Goal: Transaction & Acquisition: Book appointment/travel/reservation

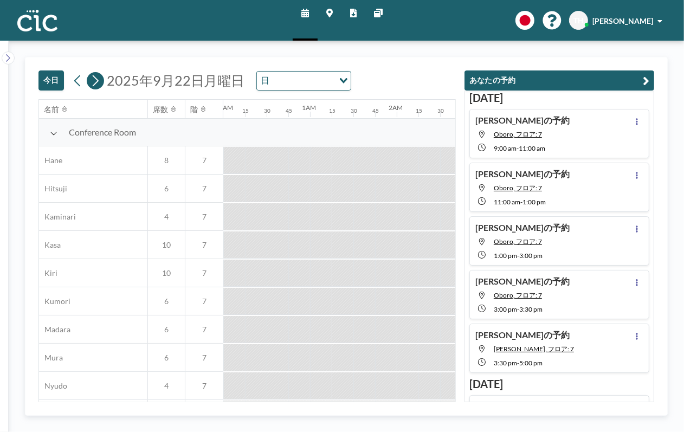
scroll to position [0, 1257]
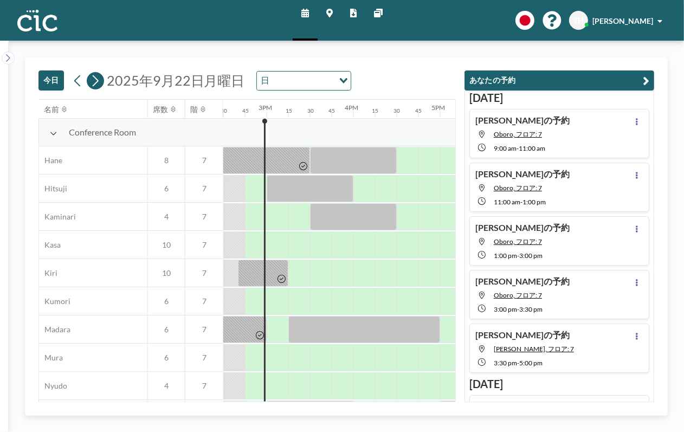
click at [100, 81] on button at bounding box center [95, 80] width 17 height 17
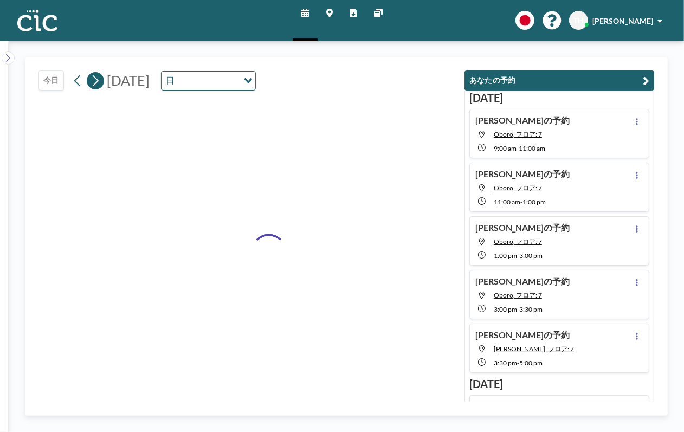
click at [98, 82] on icon at bounding box center [95, 81] width 10 height 16
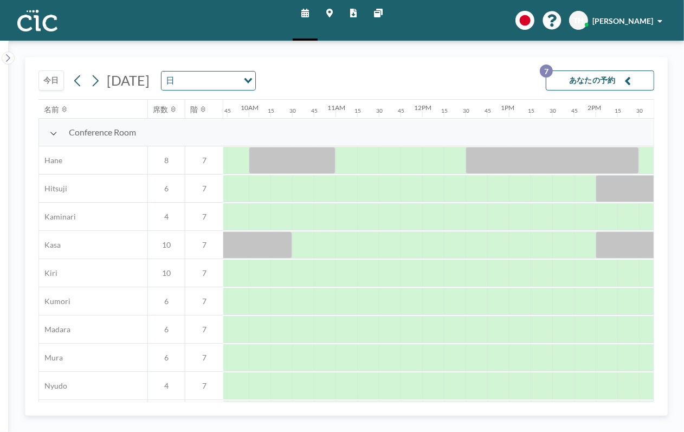
scroll to position [0, 842]
click at [344, 160] on div at bounding box center [345, 160] width 22 height 27
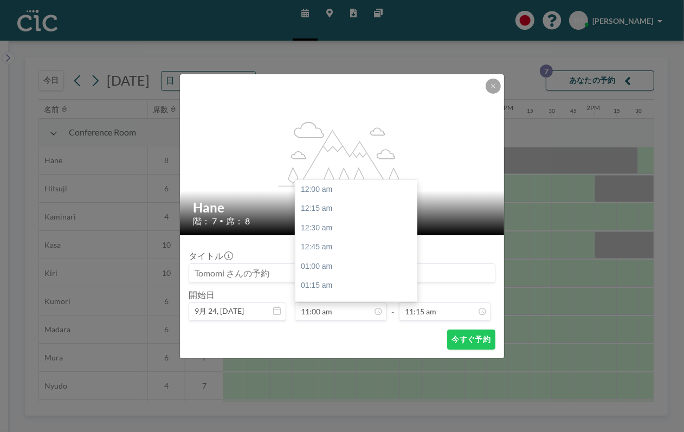
scroll to position [848, 0]
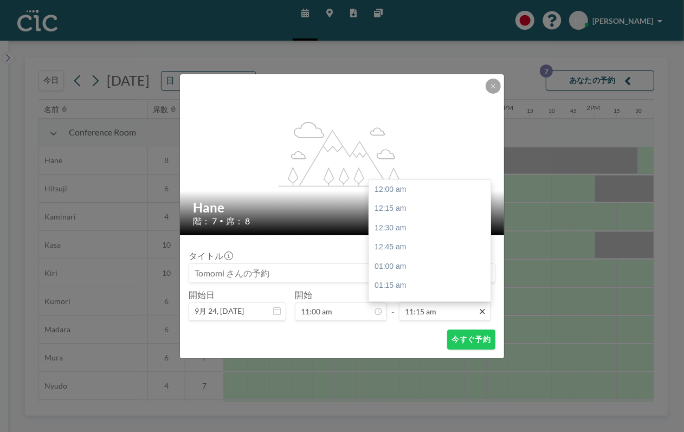
drag, startPoint x: 465, startPoint y: 311, endPoint x: 485, endPoint y: 310, distance: 20.0
click at [466, 311] on input "11:15 am" at bounding box center [445, 311] width 92 height 18
click at [390, 287] on div "12:30 pm" at bounding box center [433, 286] width 128 height 20
type input "12:30 pm"
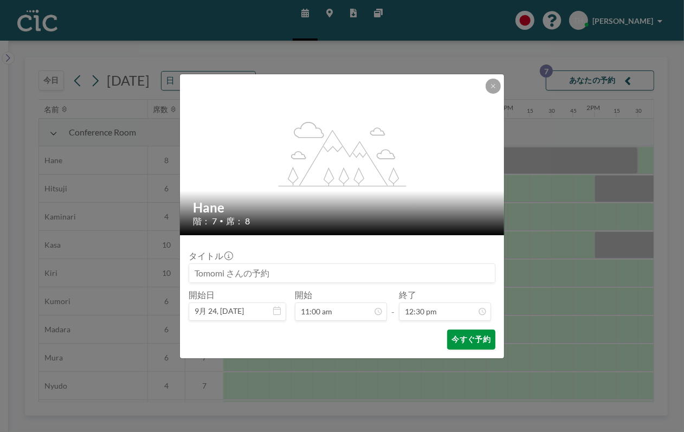
scroll to position [964, 0]
click at [466, 344] on button "今すぐ予約" at bounding box center [471, 339] width 48 height 20
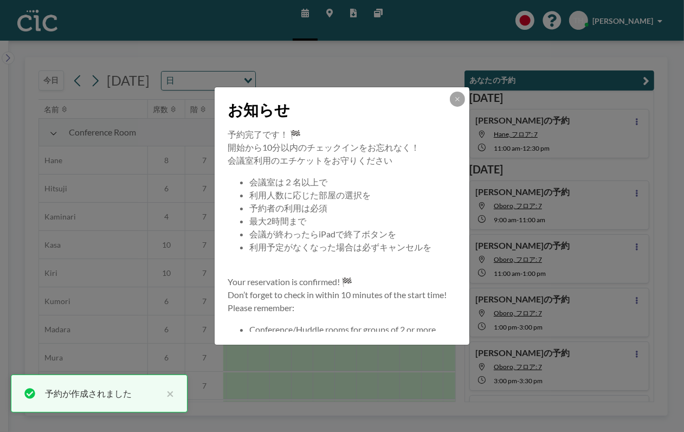
click at [465, 95] on div "お知らせ" at bounding box center [342, 107] width 255 height 41
click at [453, 101] on button at bounding box center [457, 99] width 15 height 15
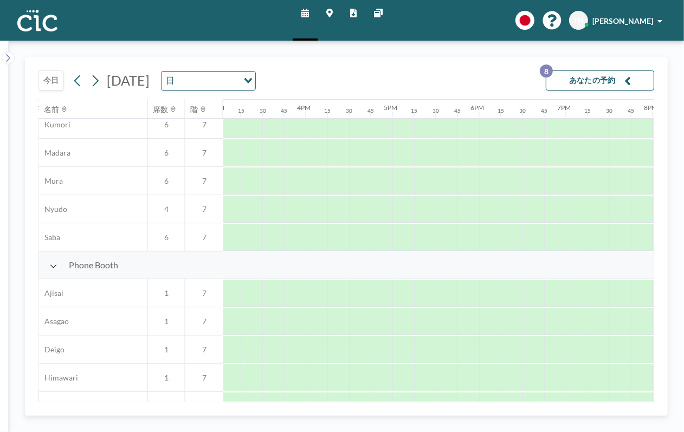
scroll to position [177, 1307]
click at [289, 317] on div at bounding box center [292, 321] width 22 height 27
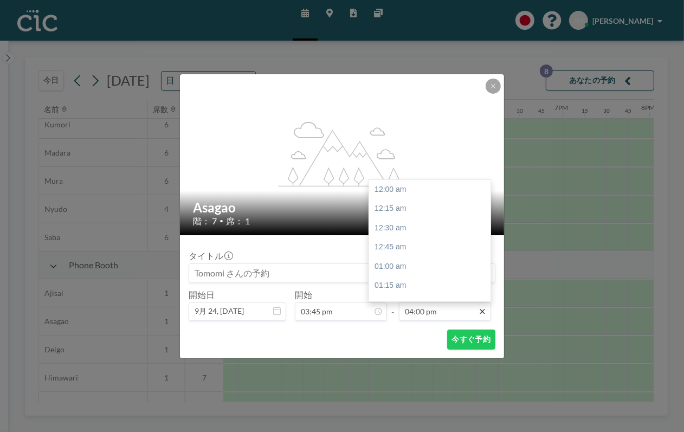
scroll to position [1233, 0]
click at [470, 311] on input "04:00 pm" at bounding box center [445, 311] width 92 height 18
drag, startPoint x: 404, startPoint y: 265, endPoint x: 412, endPoint y: 281, distance: 18.2
click at [404, 265] on div "05:00 pm" at bounding box center [433, 267] width 128 height 20
type input "05:00 pm"
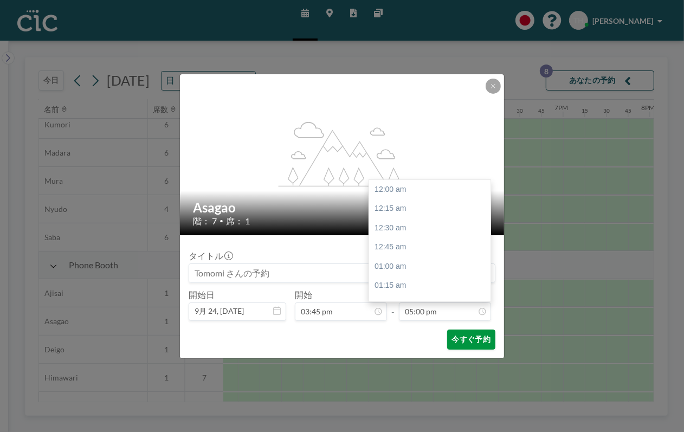
scroll to position [1311, 0]
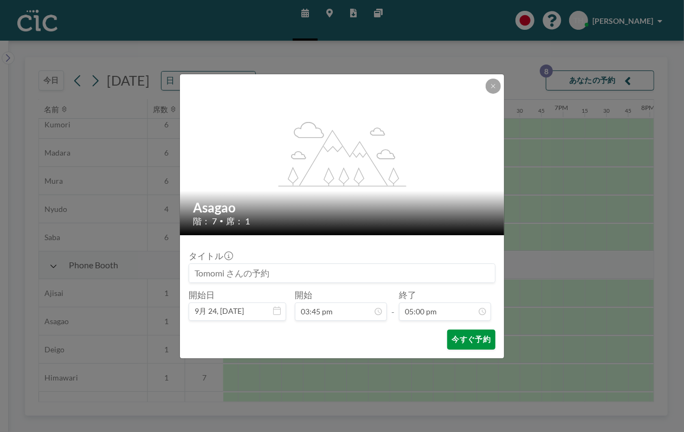
click at [467, 335] on button "今すぐ予約" at bounding box center [471, 339] width 48 height 20
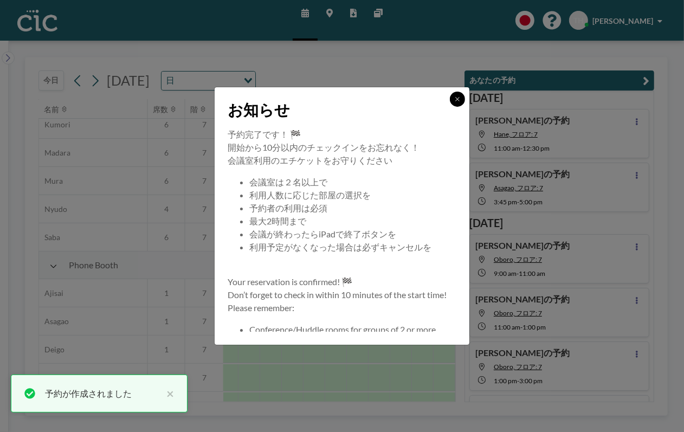
click at [457, 96] on icon at bounding box center [457, 99] width 7 height 7
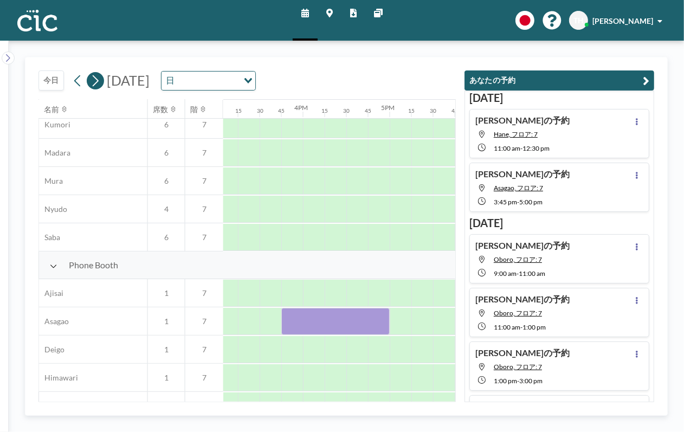
click at [92, 80] on icon at bounding box center [95, 81] width 10 height 16
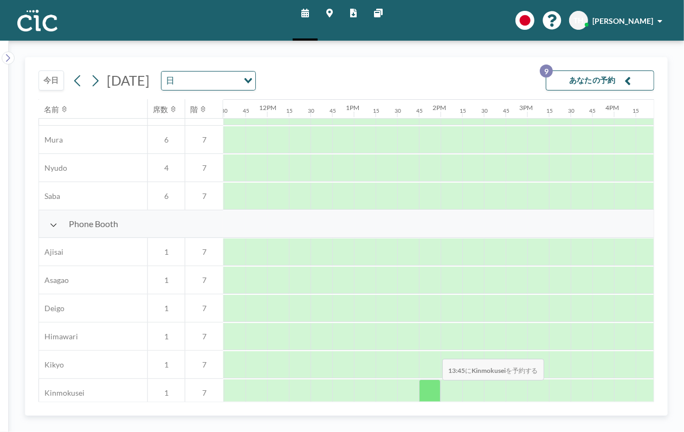
scroll to position [218, 998]
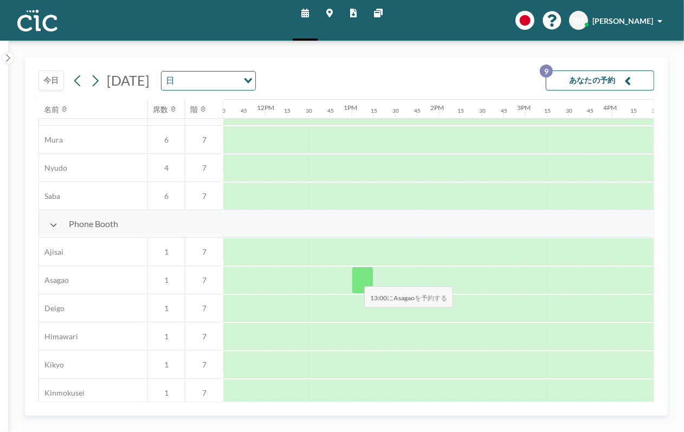
click at [356, 280] on div at bounding box center [363, 280] width 22 height 27
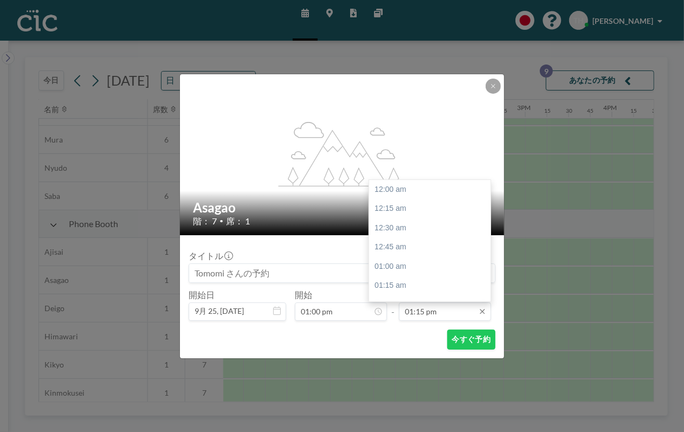
scroll to position [1022, 0]
drag, startPoint x: 439, startPoint y: 309, endPoint x: 446, endPoint y: 310, distance: 7.7
click at [440, 309] on input "01:15 pm" at bounding box center [445, 311] width 92 height 18
click at [405, 283] on div "03:00 pm" at bounding box center [433, 288] width 128 height 20
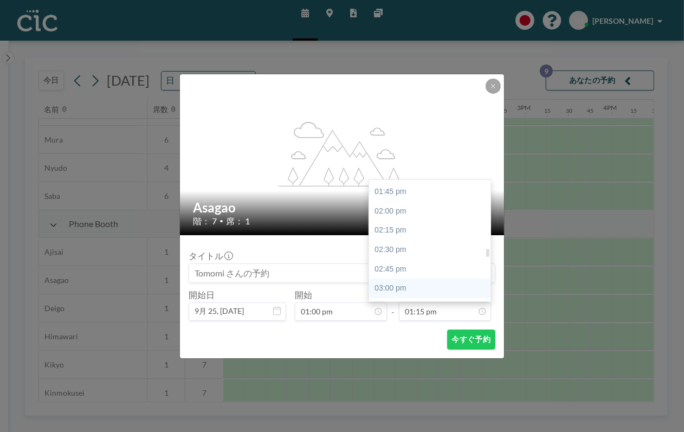
type input "03:00 pm"
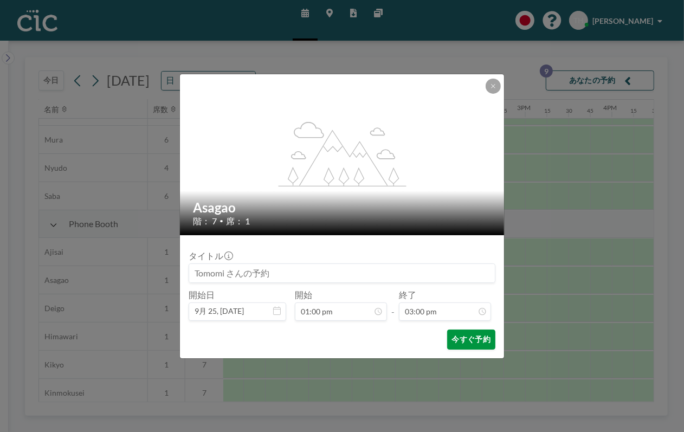
scroll to position [1157, 0]
click at [472, 335] on button "今すぐ予約" at bounding box center [471, 339] width 48 height 20
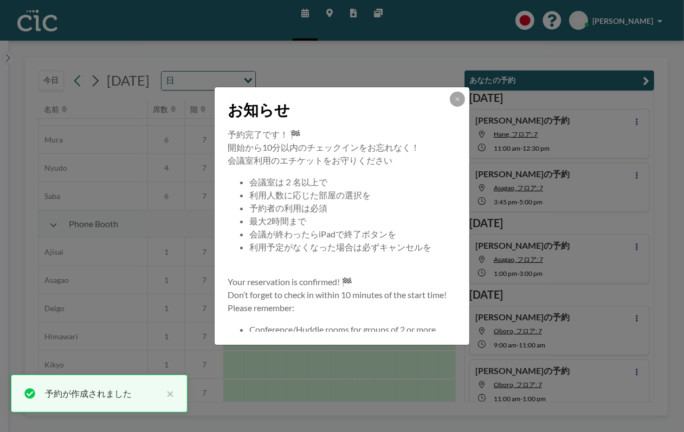
scroll to position [12, 0]
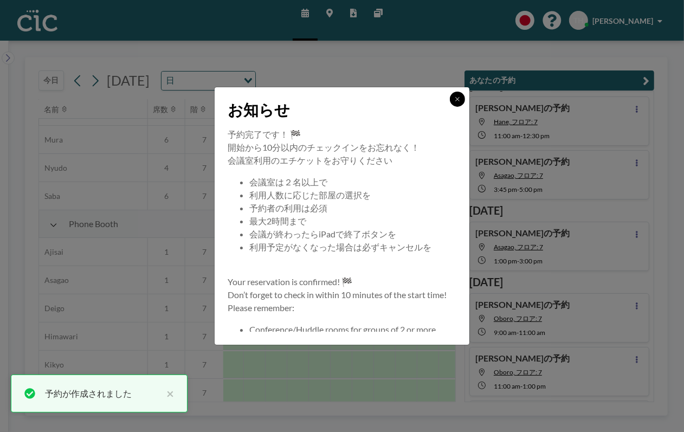
click at [453, 100] on button at bounding box center [457, 99] width 15 height 15
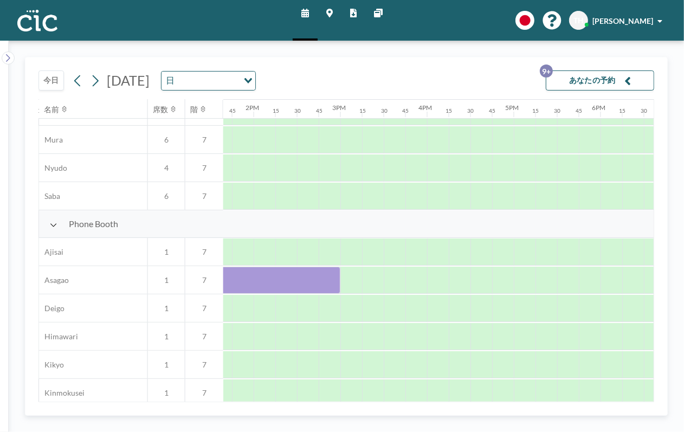
scroll to position [218, 1211]
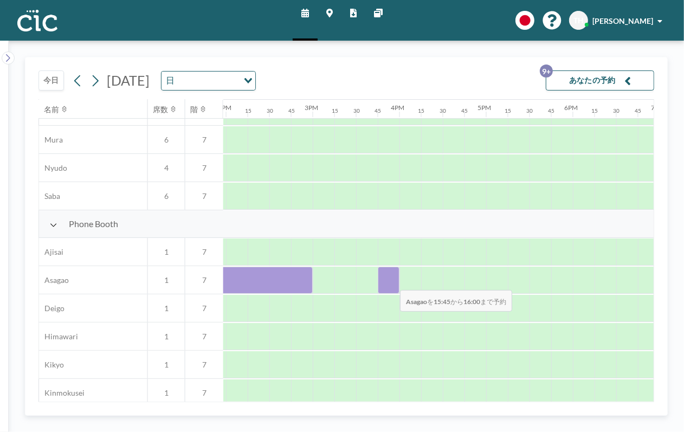
click at [391, 283] on div at bounding box center [389, 280] width 22 height 27
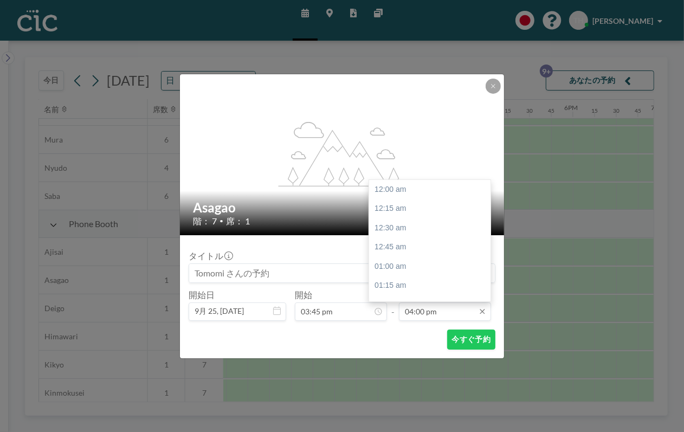
scroll to position [1233, 0]
click at [420, 315] on input "04:00 pm" at bounding box center [445, 311] width 92 height 18
click at [391, 265] on div "05:00 pm" at bounding box center [433, 267] width 128 height 20
type input "05:00 pm"
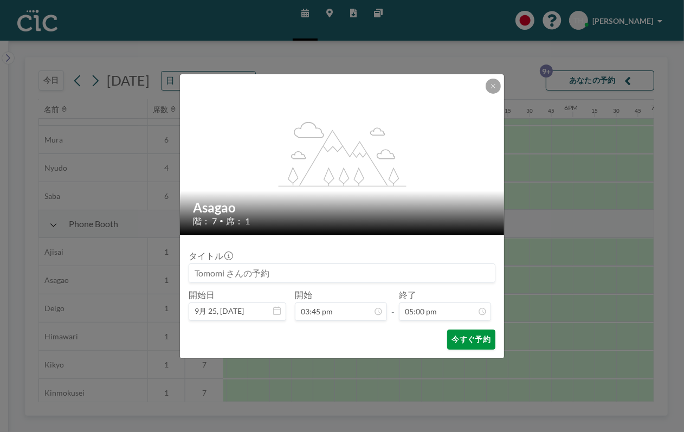
click at [459, 339] on button "今すぐ予約" at bounding box center [471, 339] width 48 height 20
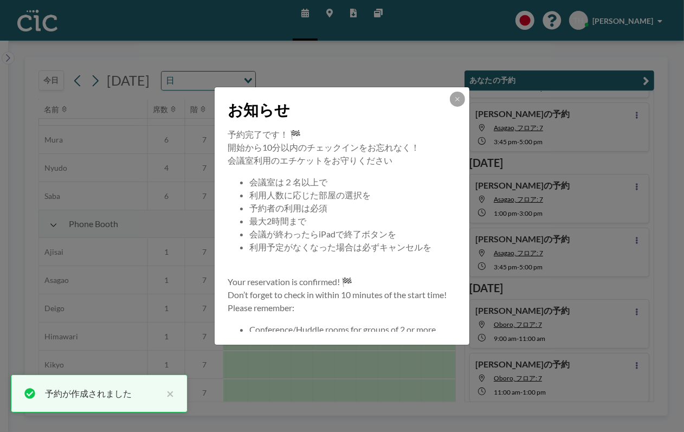
scroll to position [66, 0]
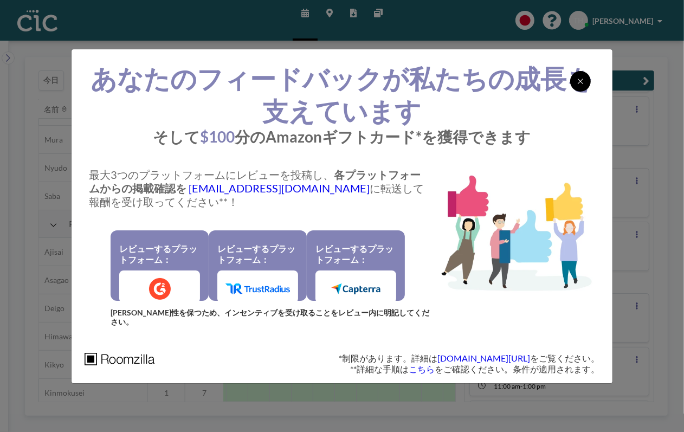
click at [578, 84] on icon at bounding box center [580, 81] width 7 height 9
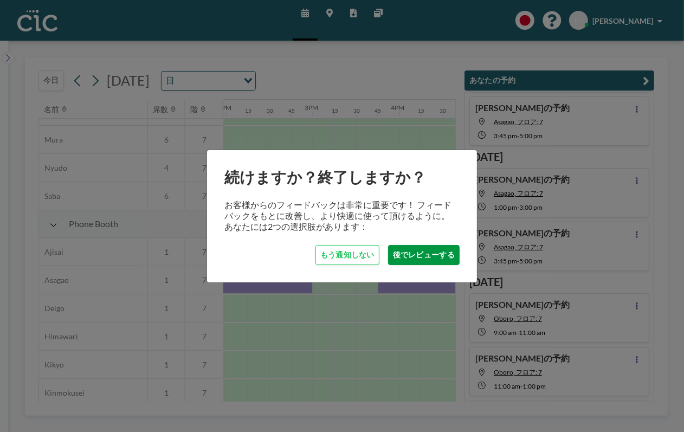
click at [408, 252] on button "後でレビューする" at bounding box center [424, 255] width 72 height 20
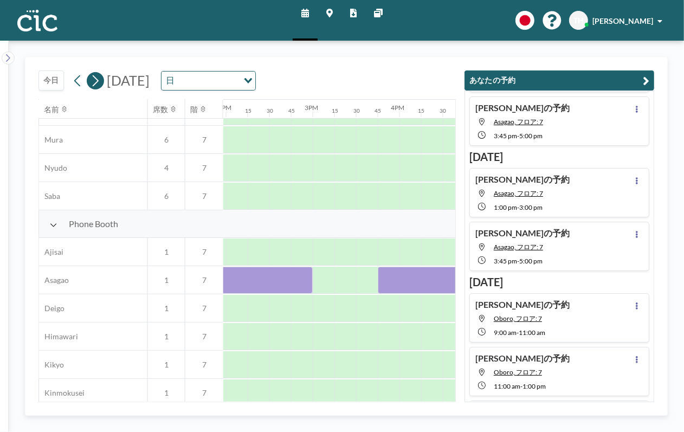
click at [97, 85] on icon at bounding box center [95, 81] width 10 height 16
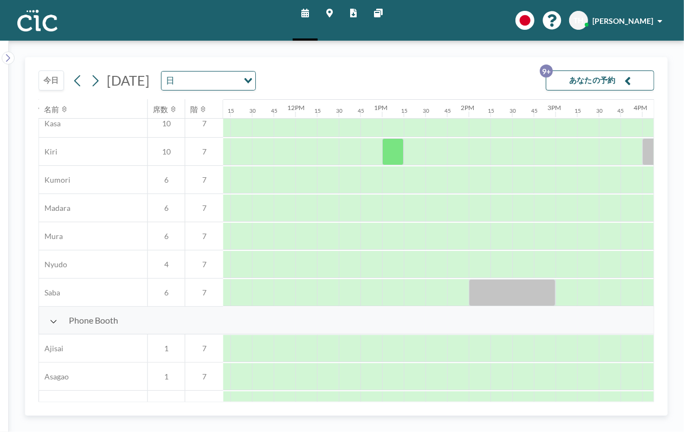
scroll to position [177, 968]
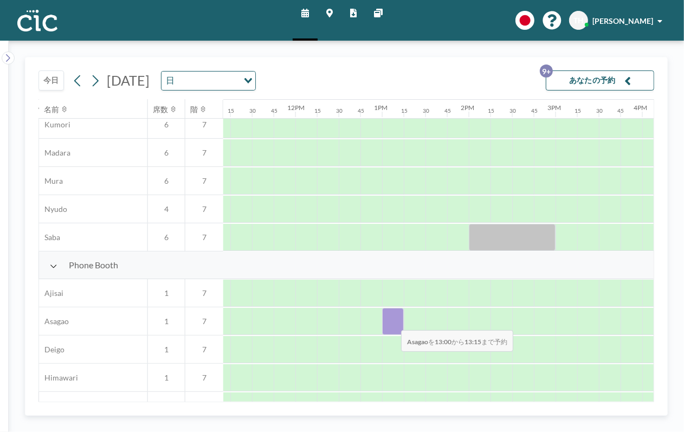
click at [392, 323] on div at bounding box center [393, 321] width 22 height 27
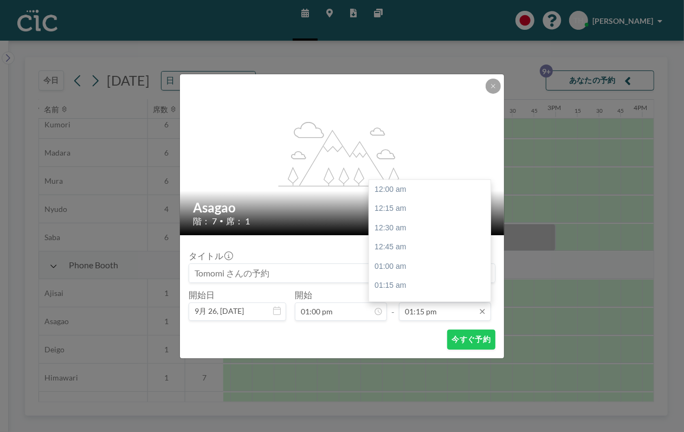
click at [439, 316] on input "01:15 pm" at bounding box center [445, 311] width 92 height 18
click at [425, 249] on div "02:00 pm" at bounding box center [433, 248] width 128 height 20
click at [432, 309] on input "02:00 pm" at bounding box center [445, 311] width 92 height 18
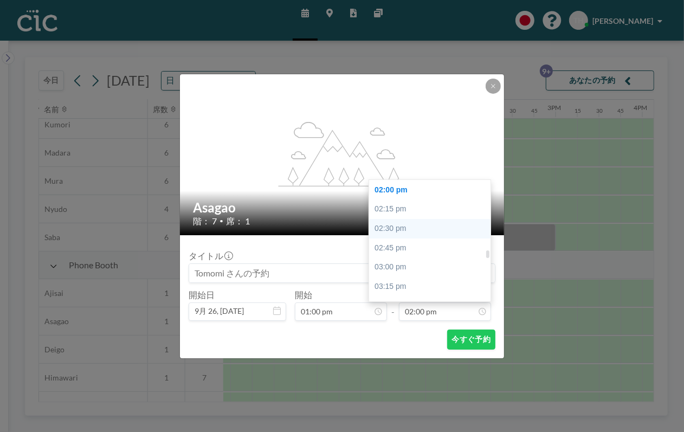
click at [418, 227] on div "02:30 pm" at bounding box center [433, 229] width 128 height 20
type input "02:30 pm"
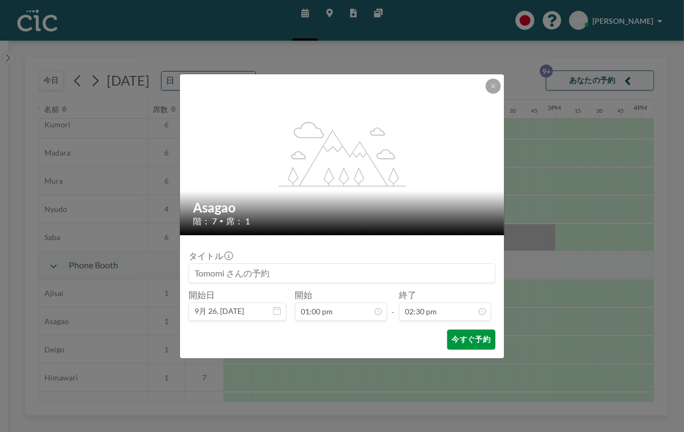
scroll to position [1118, 0]
click at [462, 335] on button "今すぐ予約" at bounding box center [471, 339] width 48 height 20
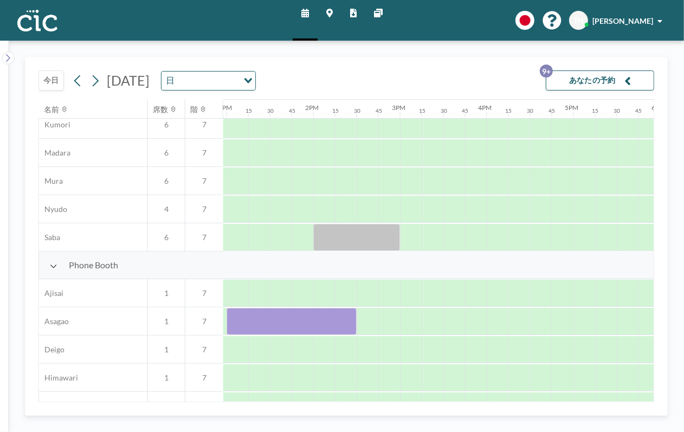
scroll to position [177, 1146]
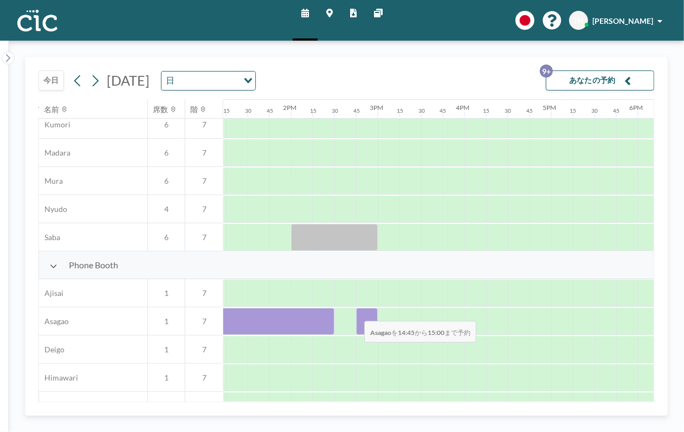
click at [356, 314] on div at bounding box center [367, 321] width 22 height 27
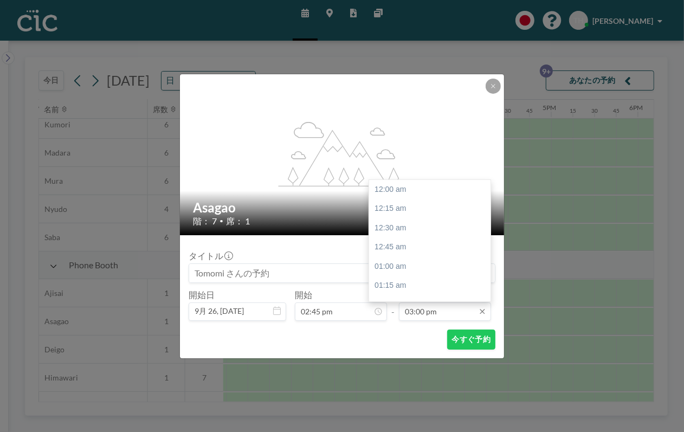
scroll to position [1157, 0]
click at [436, 312] on input "03:00 pm" at bounding box center [445, 311] width 92 height 18
click at [404, 265] on div "04:00 pm" at bounding box center [433, 267] width 128 height 20
type input "04:00 pm"
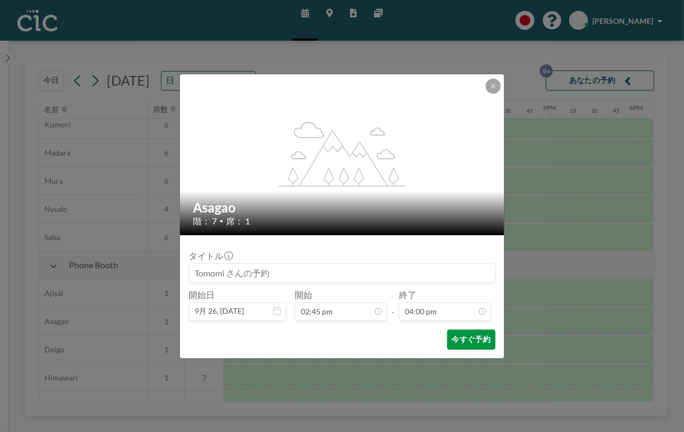
click at [466, 335] on button "今すぐ予約" at bounding box center [471, 339] width 48 height 20
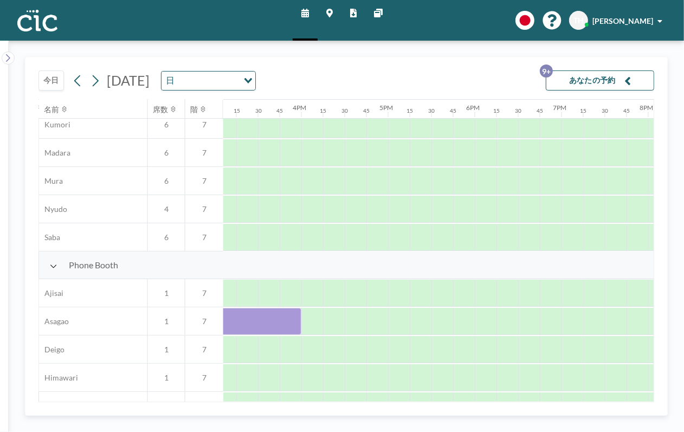
scroll to position [177, 1312]
click at [308, 317] on div at bounding box center [308, 321] width 22 height 27
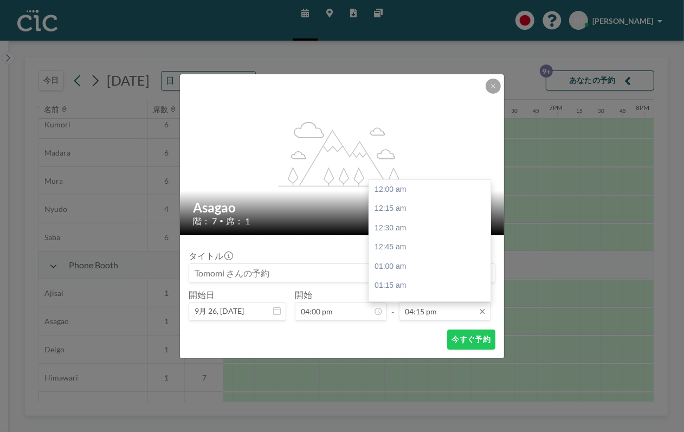
scroll to position [1253, 0]
click at [444, 308] on input "04:15 pm" at bounding box center [445, 311] width 92 height 18
click at [420, 245] on div "05:00 pm" at bounding box center [433, 248] width 128 height 20
type input "05:00 pm"
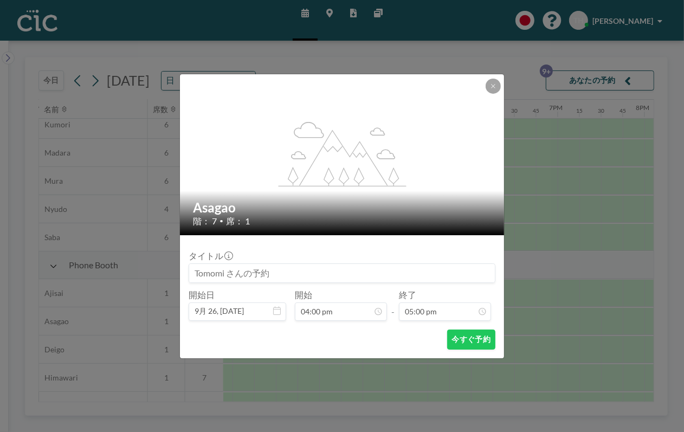
scroll to position [1311, 0]
click at [468, 335] on button "今すぐ予約" at bounding box center [471, 339] width 48 height 20
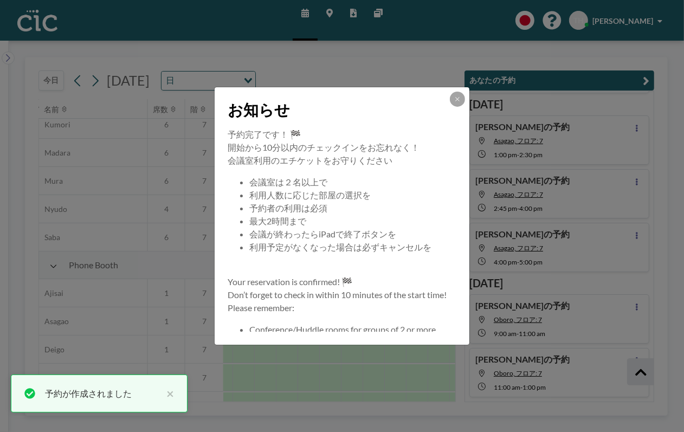
scroll to position [244, 0]
drag, startPoint x: 464, startPoint y: 98, endPoint x: 405, endPoint y: 192, distance: 111.2
click at [464, 98] on div at bounding box center [457, 99] width 15 height 15
click at [454, 101] on icon at bounding box center [457, 99] width 7 height 7
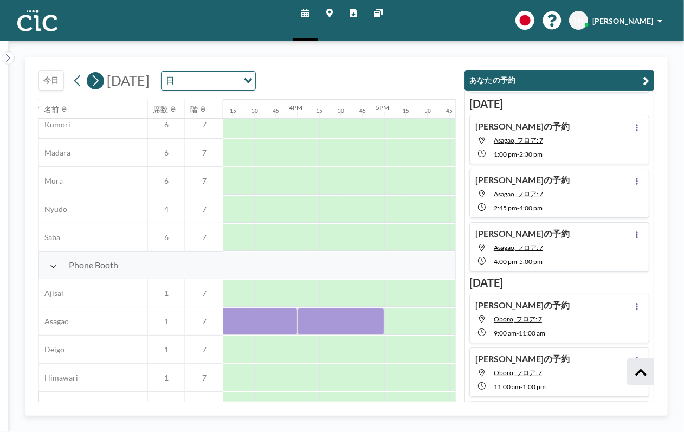
click at [91, 82] on icon at bounding box center [95, 81] width 10 height 16
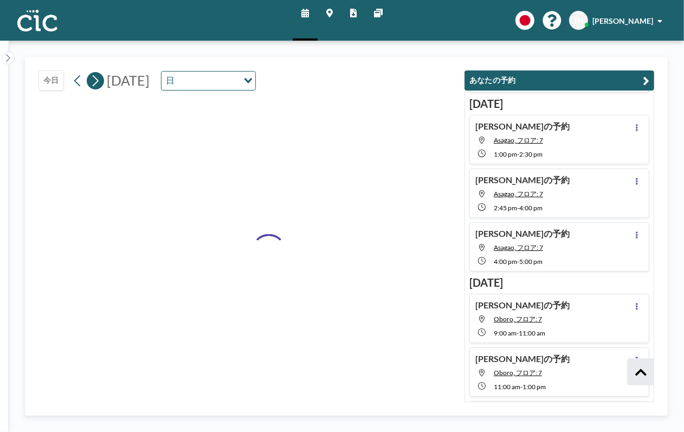
click at [95, 82] on icon at bounding box center [95, 81] width 10 height 16
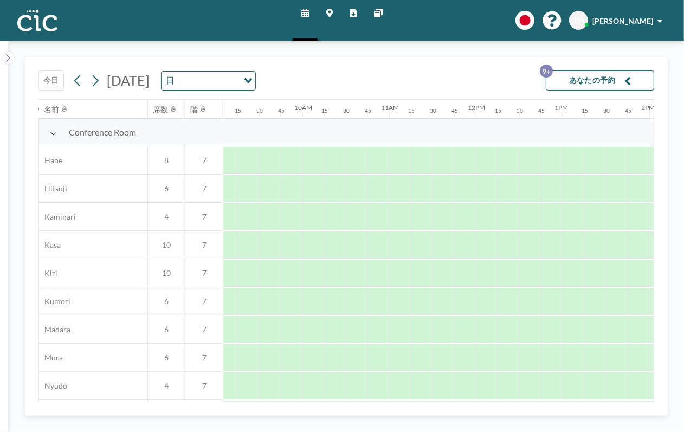
scroll to position [0, 789]
click at [388, 161] on div at bounding box center [398, 160] width 22 height 27
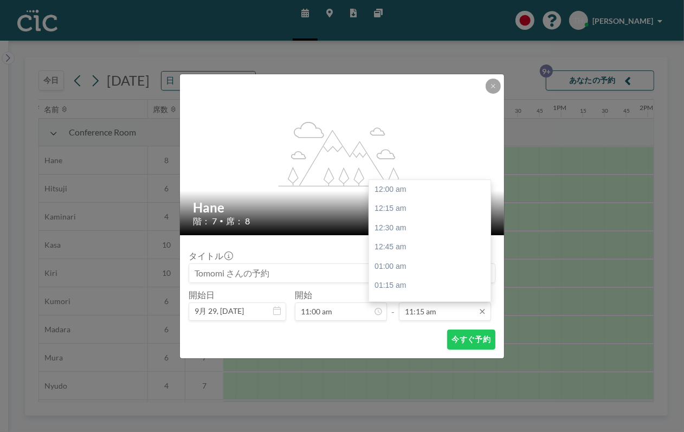
scroll to position [867, 0]
click at [447, 309] on input "11:15 am" at bounding box center [445, 311] width 92 height 18
drag, startPoint x: 386, startPoint y: 286, endPoint x: 381, endPoint y: 282, distance: 6.5
click at [386, 287] on div "12:30 pm" at bounding box center [433, 286] width 128 height 20
type input "12:30 pm"
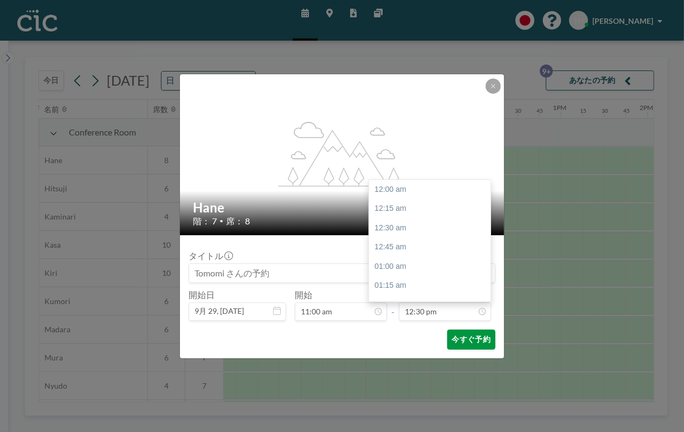
scroll to position [964, 0]
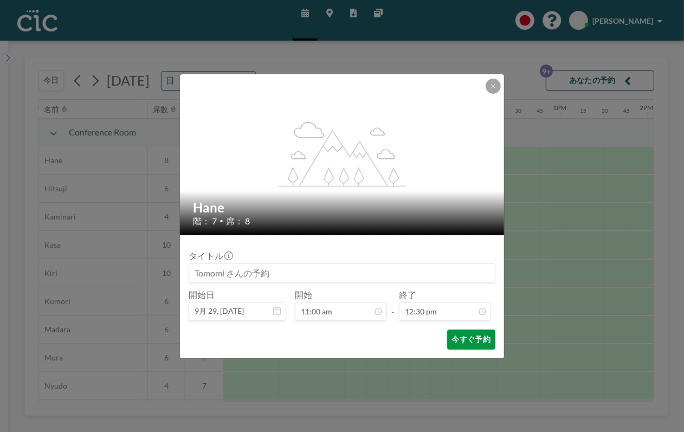
click at [465, 335] on button "今すぐ予約" at bounding box center [471, 339] width 48 height 20
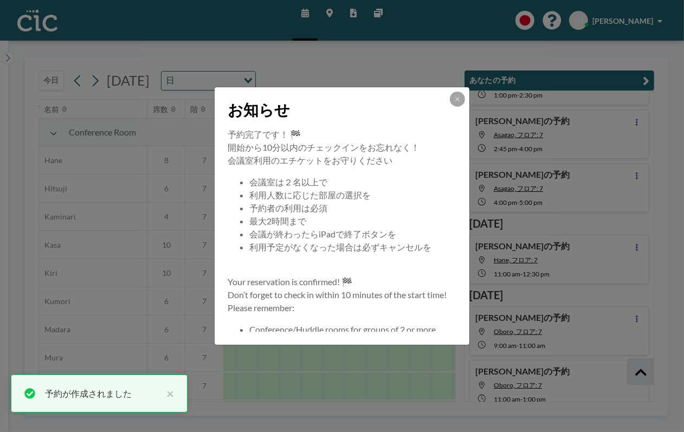
click at [457, 101] on icon at bounding box center [457, 99] width 7 height 7
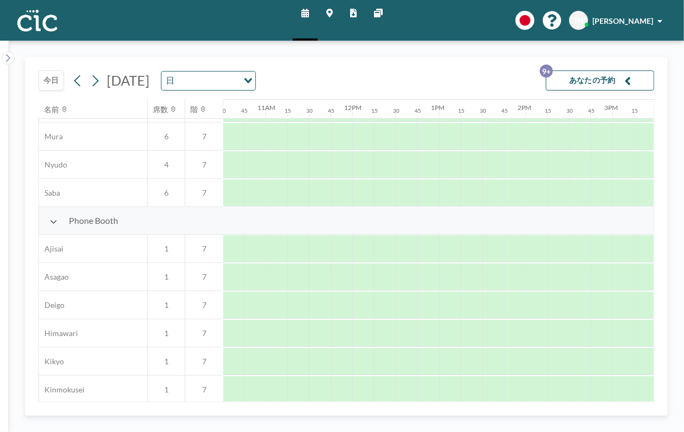
scroll to position [265, 911]
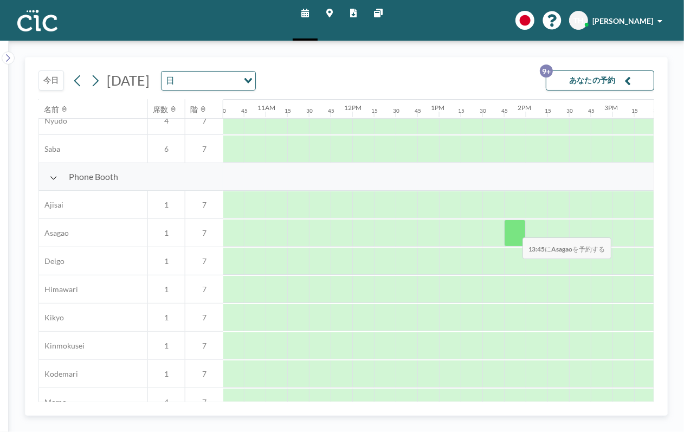
click at [514, 230] on div at bounding box center [515, 232] width 22 height 27
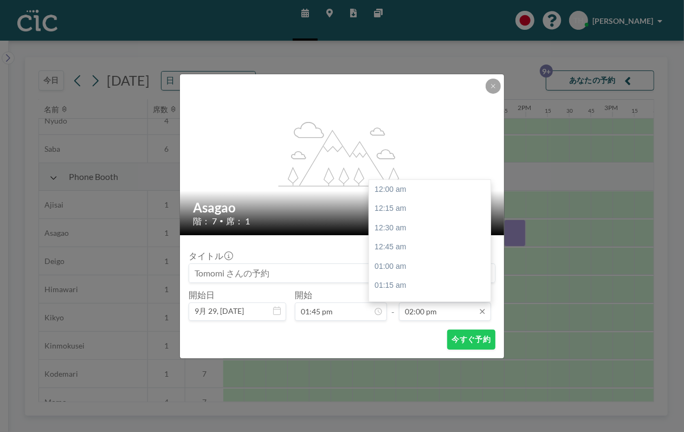
scroll to position [1079, 0]
click at [427, 311] on input "02:00 pm" at bounding box center [445, 311] width 92 height 18
click at [401, 269] on div "03:00 pm" at bounding box center [433, 267] width 128 height 20
type input "03:00 pm"
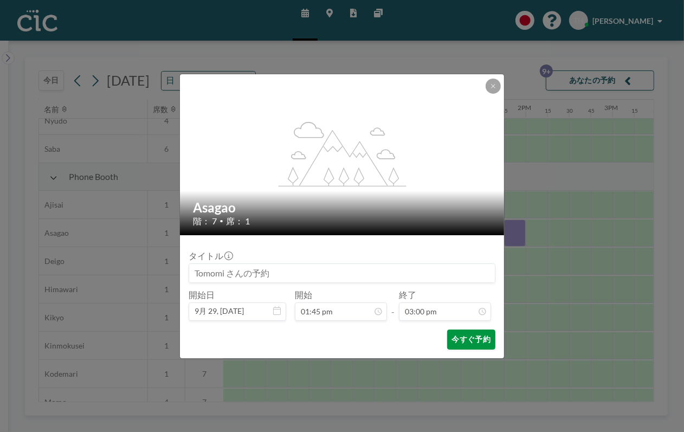
scroll to position [1157, 0]
drag, startPoint x: 477, startPoint y: 343, endPoint x: 430, endPoint y: 328, distance: 49.3
click at [477, 343] on button "今すぐ予約" at bounding box center [471, 339] width 48 height 20
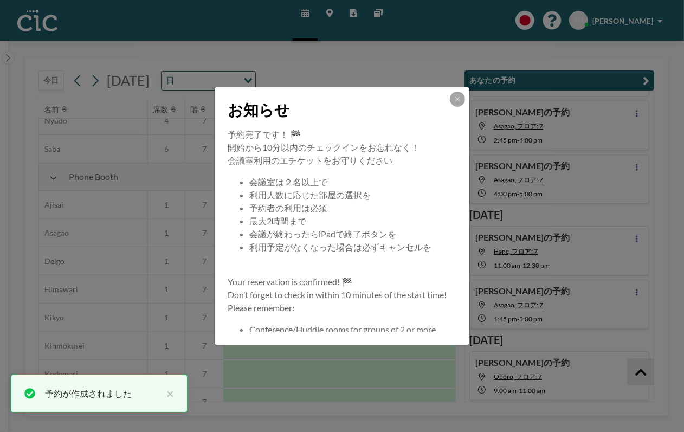
scroll to position [315, 0]
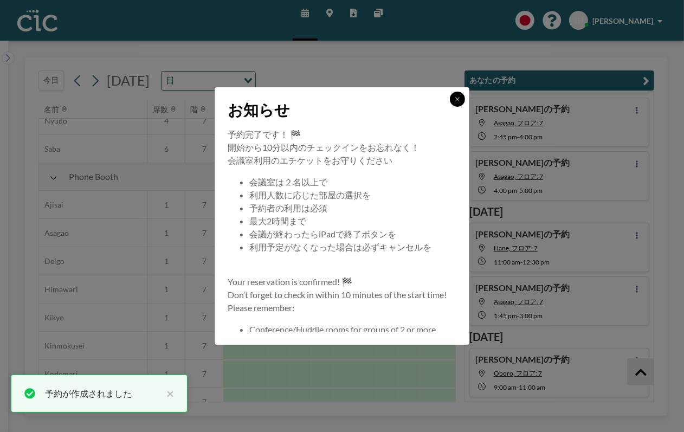
click at [457, 92] on button at bounding box center [457, 99] width 15 height 15
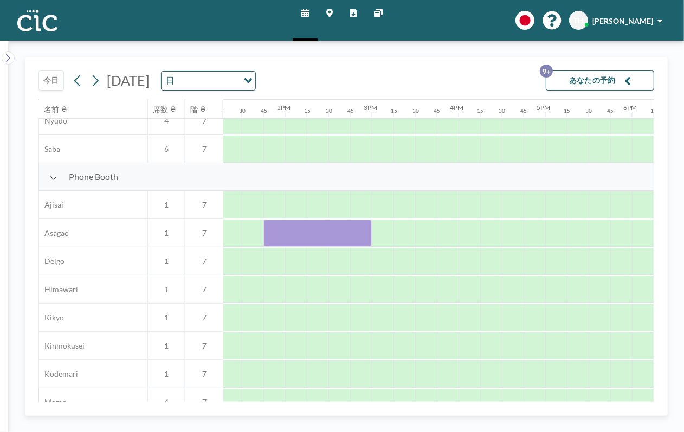
scroll to position [265, 1170]
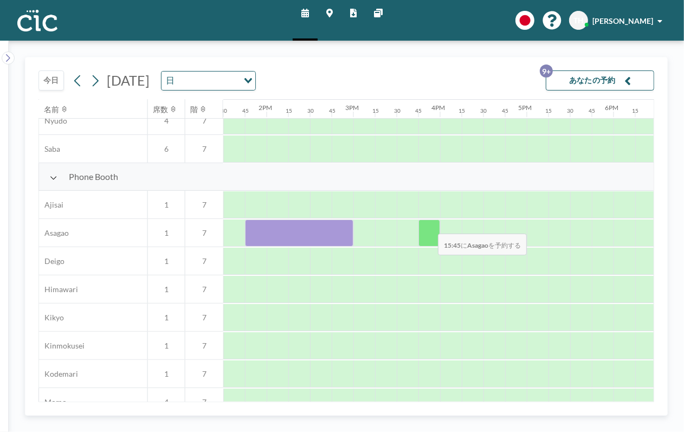
click at [429, 226] on div at bounding box center [429, 232] width 22 height 27
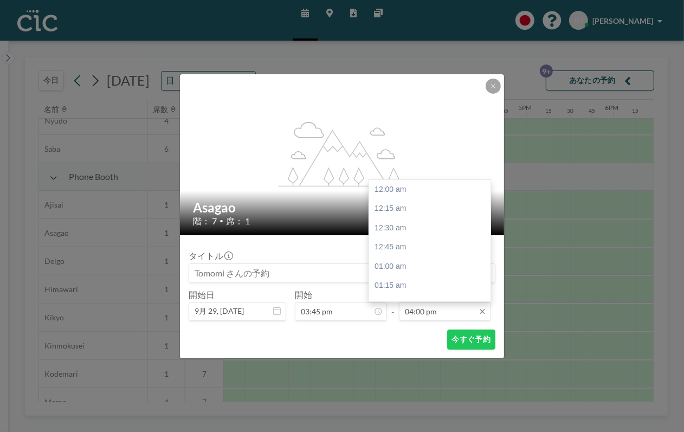
scroll to position [1233, 0]
click at [442, 311] on input "04:00 pm" at bounding box center [445, 311] width 92 height 18
click at [409, 262] on div "05:00 pm" at bounding box center [433, 267] width 128 height 20
type input "05:00 pm"
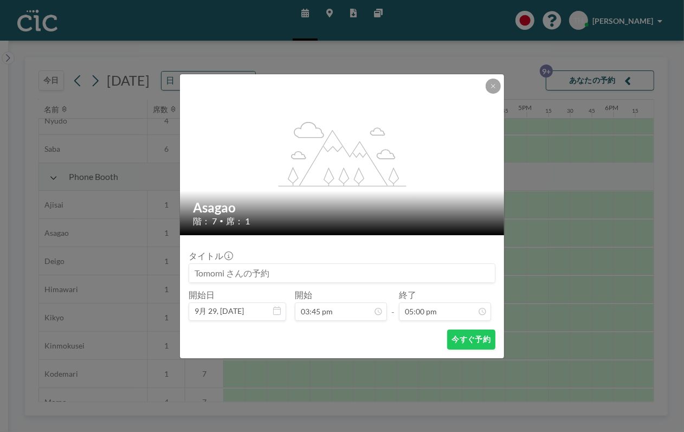
drag, startPoint x: 470, startPoint y: 337, endPoint x: 395, endPoint y: 317, distance: 77.4
click at [471, 337] on button "今すぐ予約" at bounding box center [471, 339] width 48 height 20
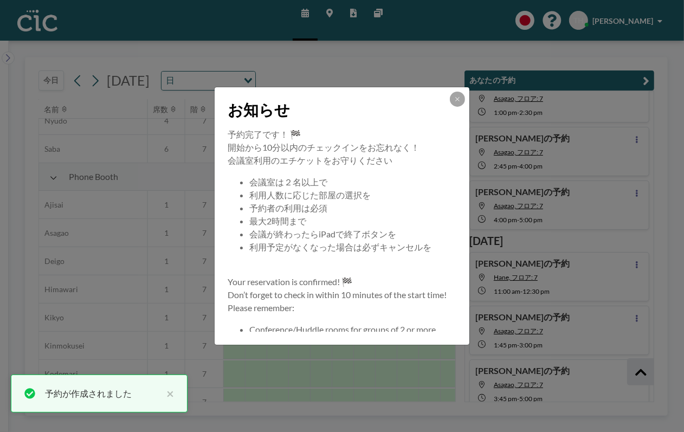
scroll to position [297, 0]
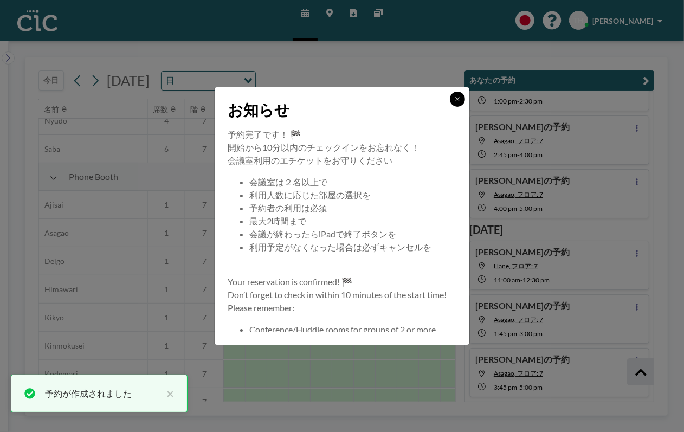
drag, startPoint x: 460, startPoint y: 100, endPoint x: 257, endPoint y: 173, distance: 216.6
click at [460, 100] on button at bounding box center [457, 99] width 15 height 15
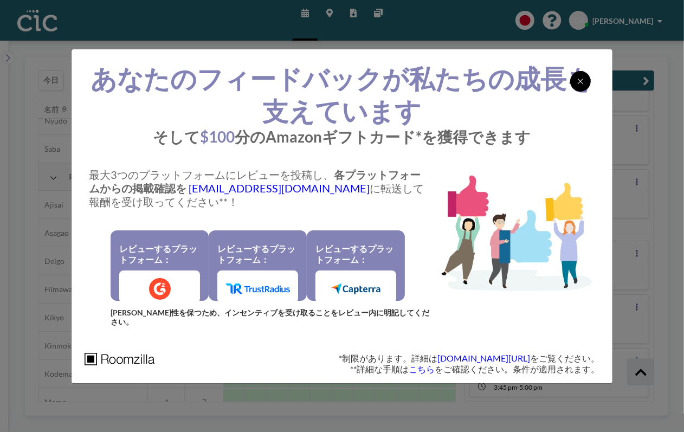
click at [577, 81] on div at bounding box center [580, 81] width 21 height 21
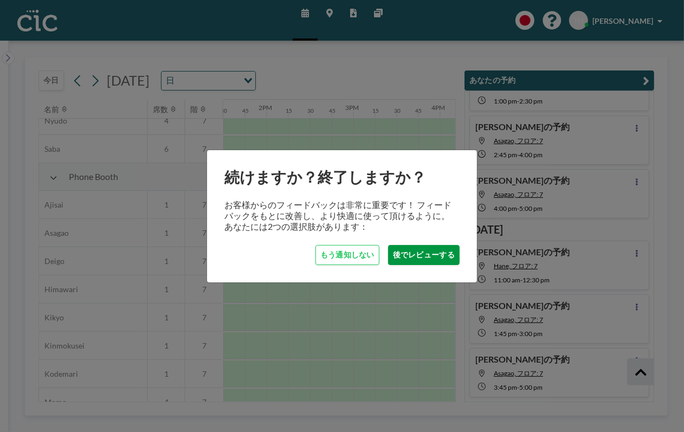
click at [401, 254] on button "後でレビューする" at bounding box center [424, 255] width 72 height 20
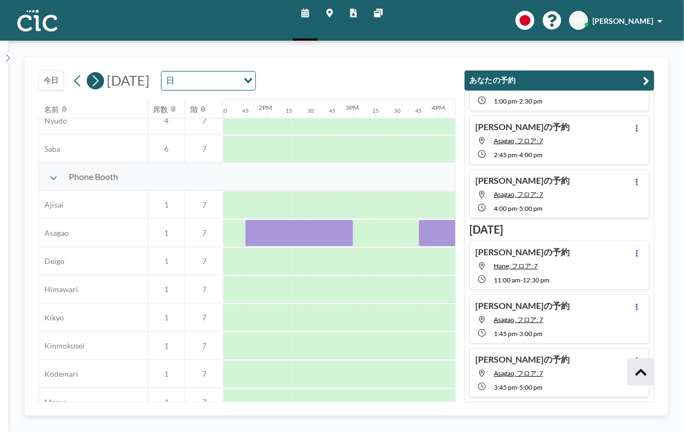
click at [100, 77] on icon at bounding box center [95, 81] width 10 height 16
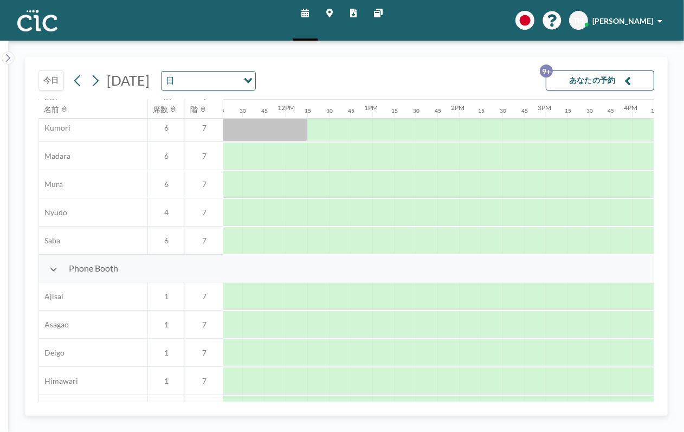
scroll to position [173, 979]
click at [360, 291] on div at bounding box center [360, 296] width 22 height 27
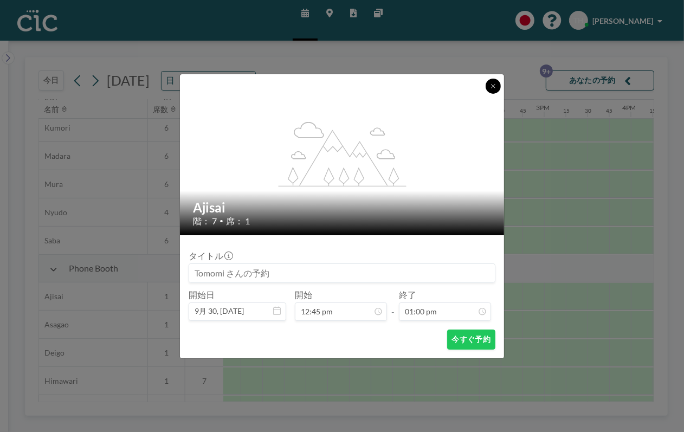
click at [492, 81] on button at bounding box center [492, 86] width 15 height 15
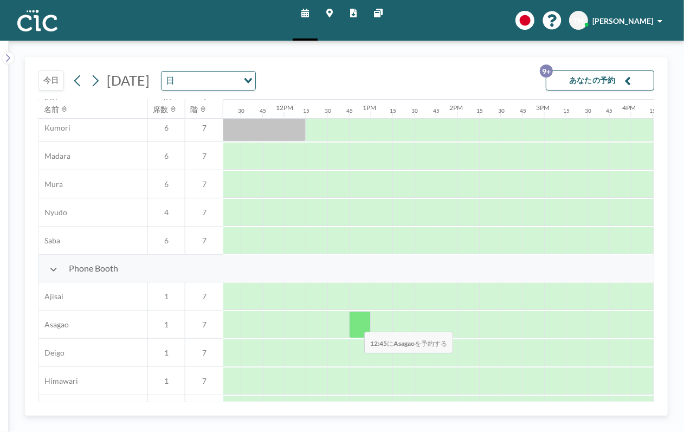
click at [355, 324] on div at bounding box center [360, 324] width 22 height 27
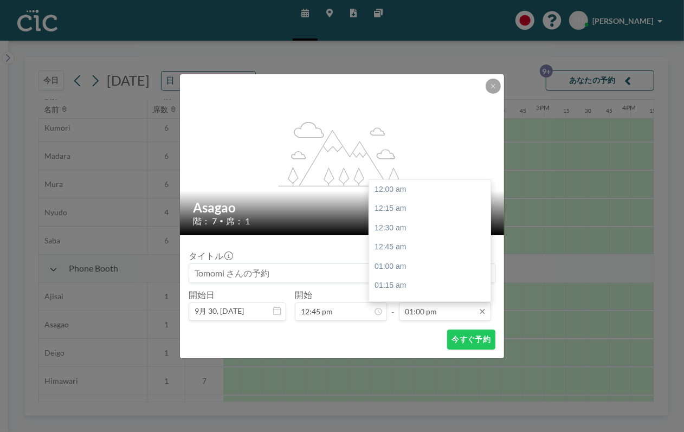
scroll to position [1002, 0]
click at [449, 314] on input "01:00 pm" at bounding box center [445, 311] width 92 height 18
click at [425, 268] on div "02:00 pm" at bounding box center [433, 267] width 128 height 20
type input "02:00 pm"
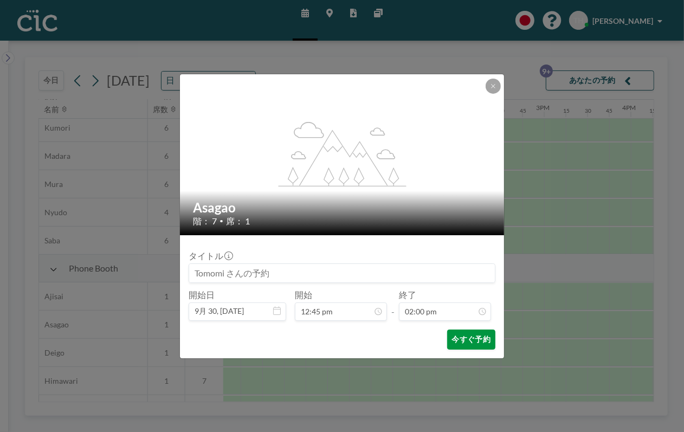
drag, startPoint x: 425, startPoint y: 268, endPoint x: 454, endPoint y: 334, distance: 72.0
click at [454, 334] on button "今すぐ予約" at bounding box center [471, 339] width 48 height 20
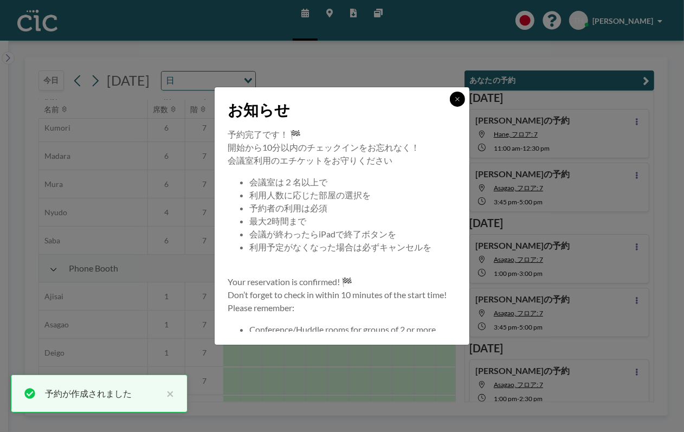
click at [450, 99] on div at bounding box center [457, 99] width 15 height 15
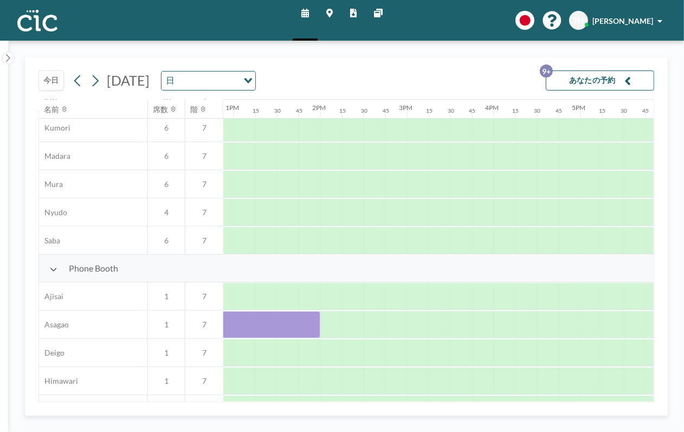
scroll to position [173, 1118]
click at [332, 318] on div at bounding box center [330, 324] width 22 height 27
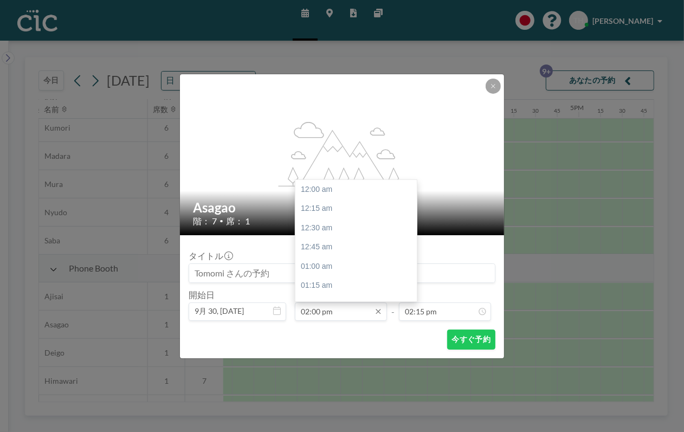
scroll to position [1079, 0]
click at [326, 267] on div "03:00 pm" at bounding box center [359, 267] width 128 height 20
type input "03:00 pm"
type input "03:15 pm"
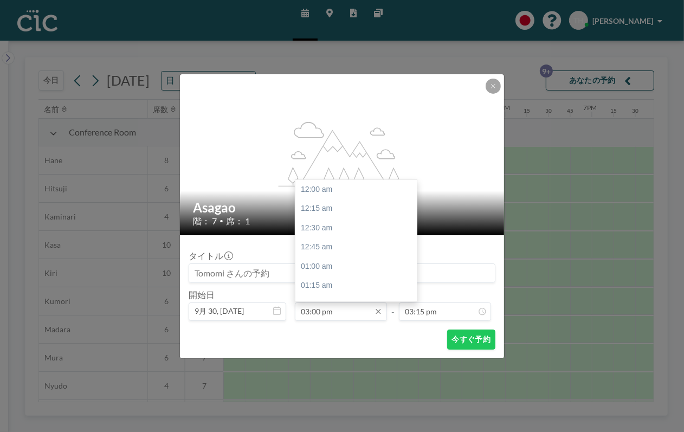
scroll to position [1157, 0]
click at [354, 310] on input "03:00 pm" at bounding box center [341, 311] width 92 height 18
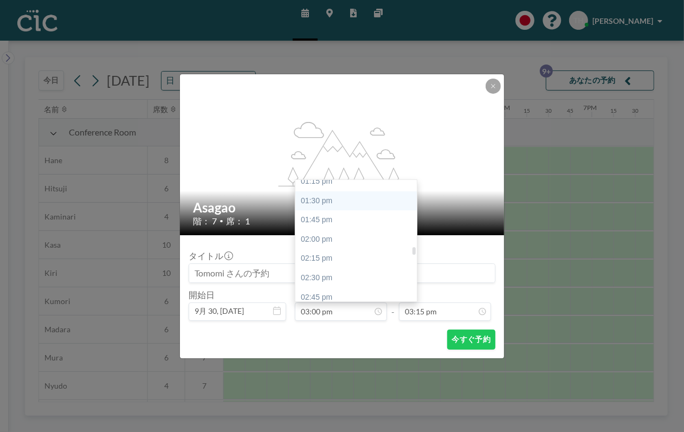
scroll to position [1029, 0]
click at [317, 240] on div "02:00 pm" at bounding box center [359, 240] width 128 height 20
type input "02:00 pm"
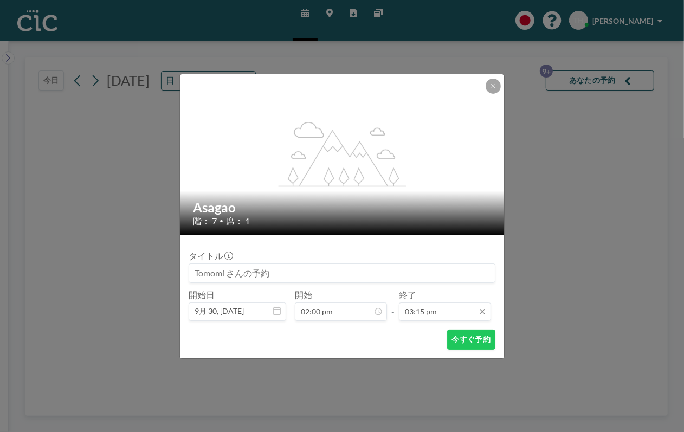
click at [423, 308] on input "03:15 pm" at bounding box center [445, 311] width 92 height 18
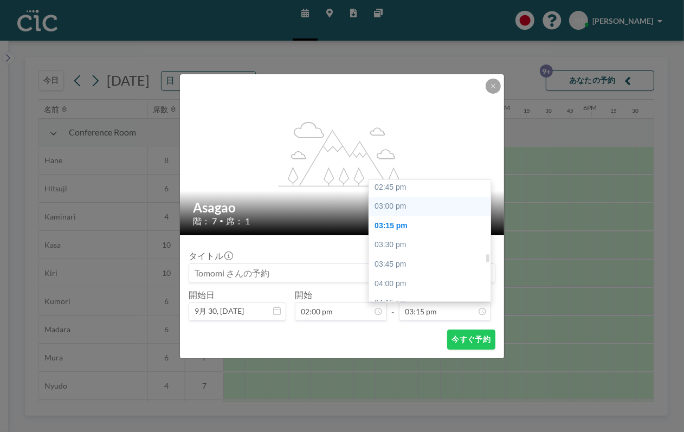
scroll to position [1139, 0]
click at [403, 206] on div "03:00 pm" at bounding box center [433, 207] width 128 height 20
type input "03:00 pm"
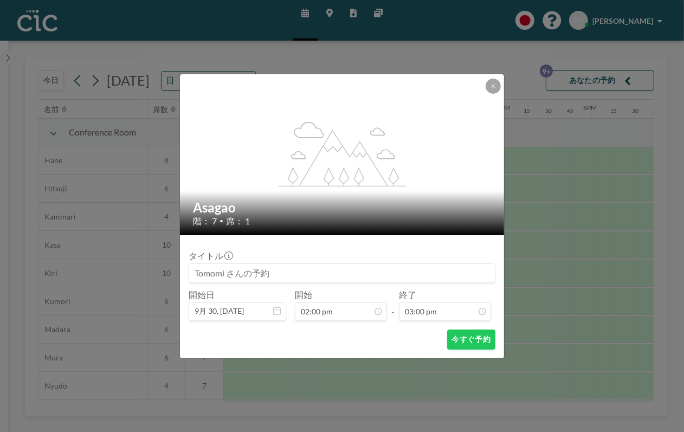
scroll to position [1157, 0]
click at [465, 336] on button "今すぐ予約" at bounding box center [471, 339] width 48 height 20
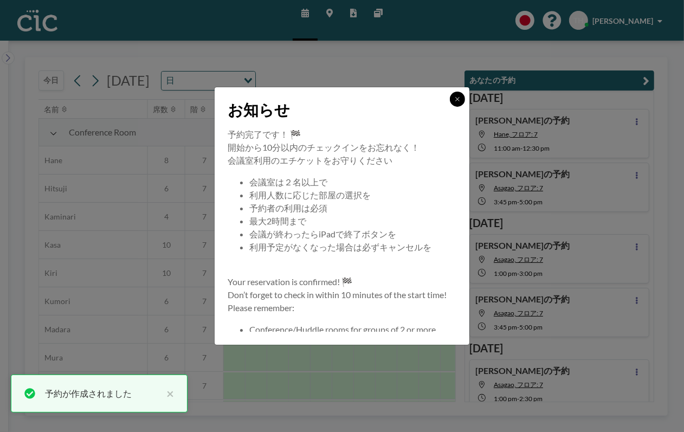
click at [452, 95] on button at bounding box center [457, 99] width 15 height 15
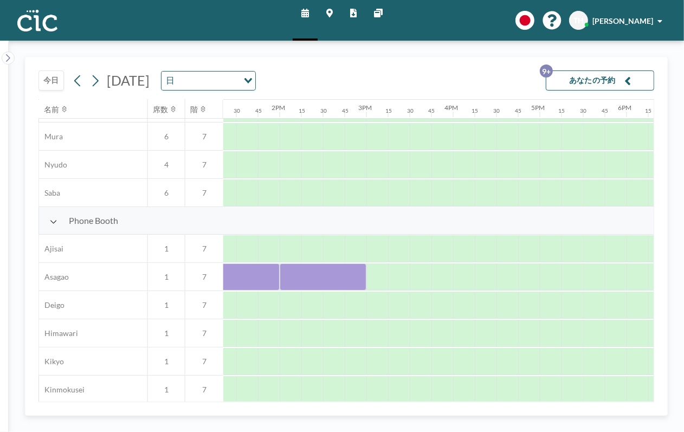
scroll to position [221, 1153]
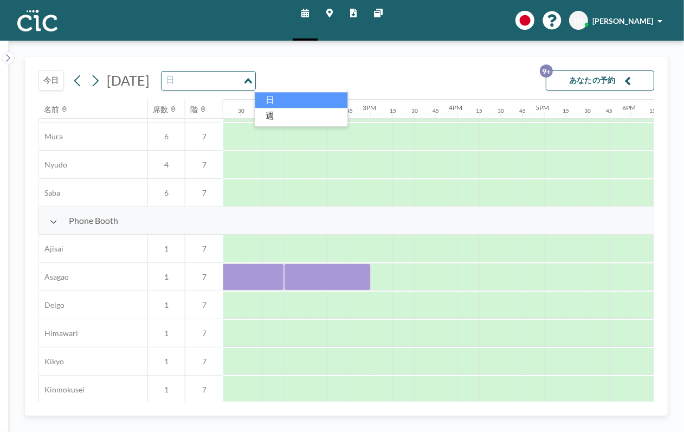
click at [242, 87] on input "Search for option" at bounding box center [202, 81] width 79 height 14
click at [281, 116] on li "週" at bounding box center [301, 116] width 93 height 16
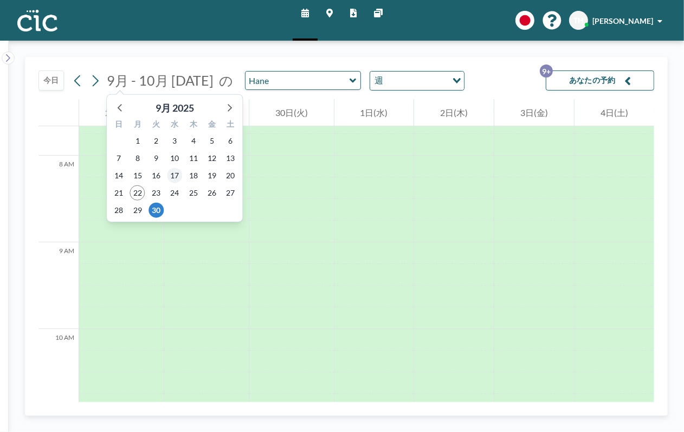
scroll to position [672, 0]
click at [229, 107] on icon at bounding box center [229, 107] width 14 height 14
click at [197, 156] on span "9" at bounding box center [193, 158] width 15 height 15
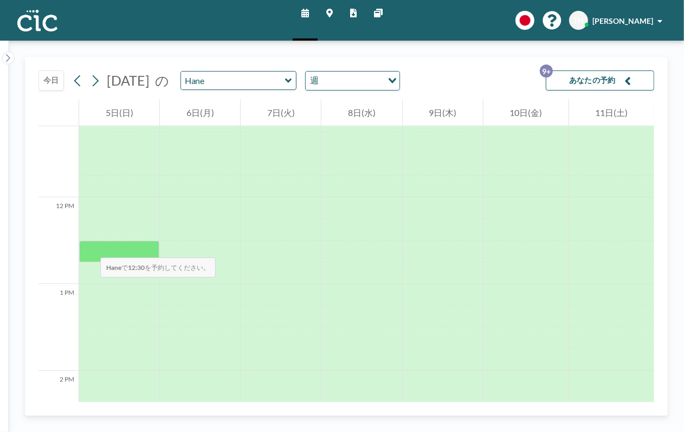
scroll to position [969, 0]
click at [49, 82] on button "今日" at bounding box center [50, 80] width 25 height 20
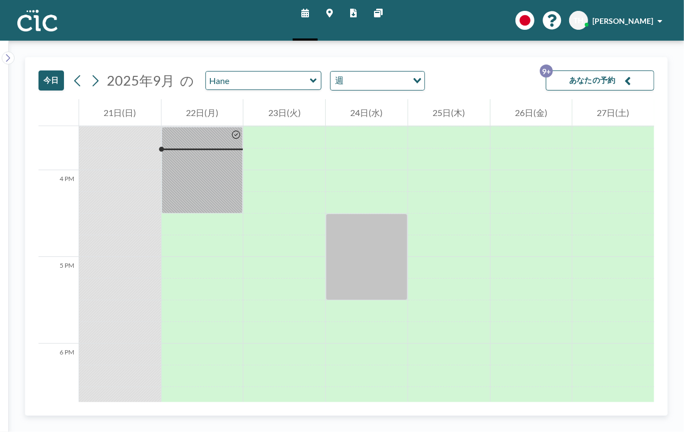
scroll to position [1343, 0]
click at [362, 82] on input "Search for option" at bounding box center [377, 81] width 60 height 14
click at [356, 100] on li "日" at bounding box center [372, 100] width 93 height 16
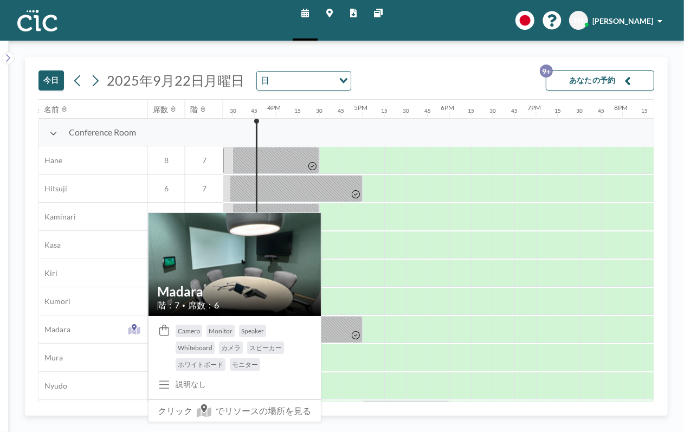
scroll to position [0, 1343]
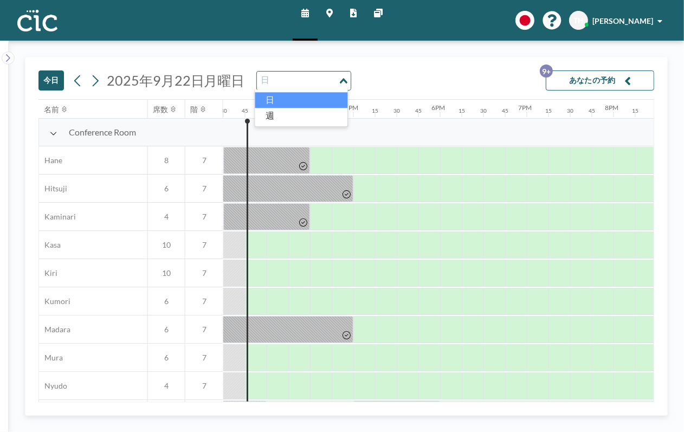
click at [269, 77] on div "日" at bounding box center [297, 80] width 81 height 16
click at [279, 116] on li "週" at bounding box center [301, 116] width 93 height 16
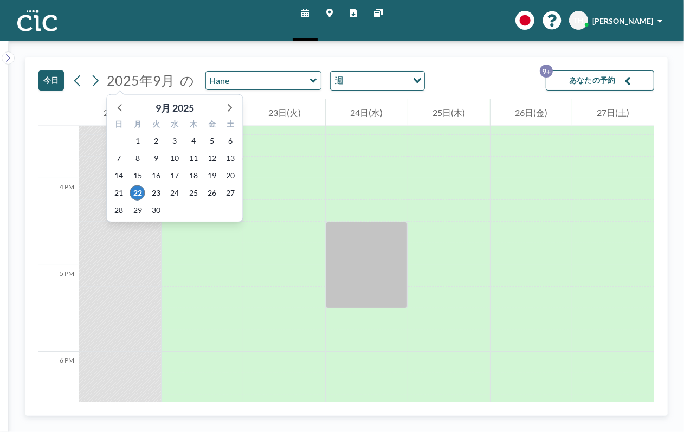
scroll to position [1343, 0]
click at [231, 107] on icon at bounding box center [230, 108] width 4 height 8
click at [176, 137] on span "1" at bounding box center [174, 140] width 15 height 15
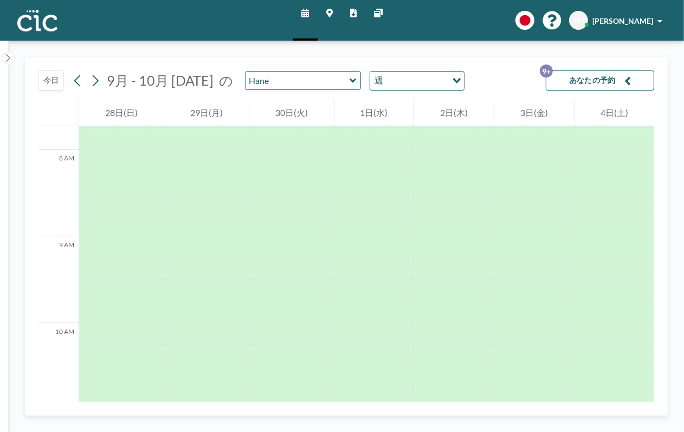
scroll to position [672, 0]
click at [380, 81] on input "Search for option" at bounding box center [410, 81] width 79 height 14
click at [375, 98] on li "日" at bounding box center [400, 100] width 93 height 16
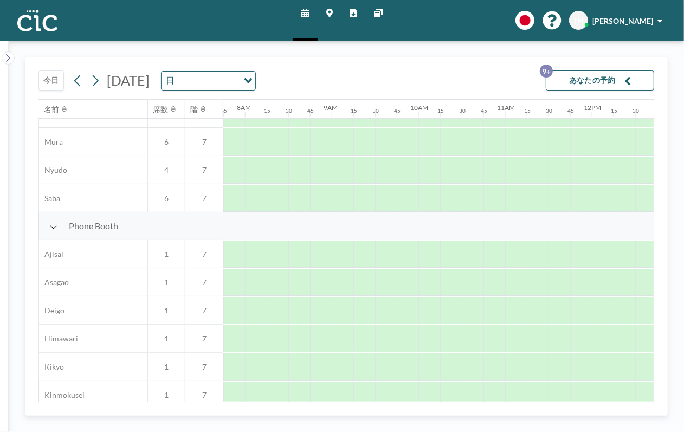
scroll to position [221, 672]
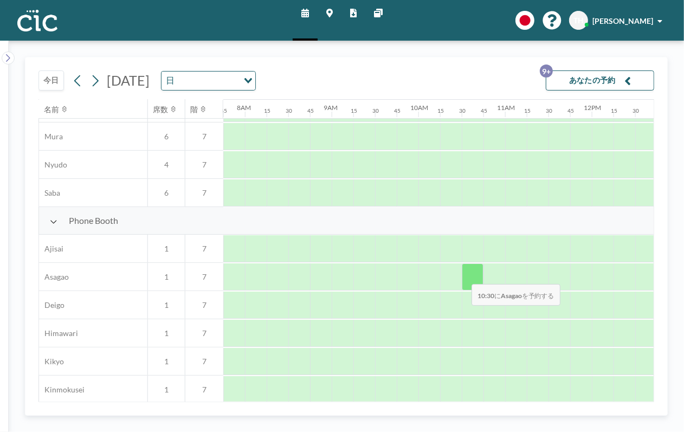
click at [463, 277] on div at bounding box center [473, 276] width 22 height 27
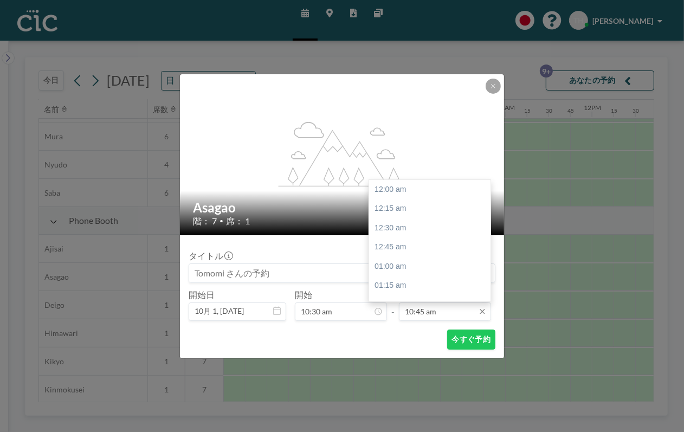
scroll to position [829, 0]
click at [454, 311] on input "10:45 am" at bounding box center [445, 311] width 92 height 18
click at [390, 282] on div "12:00 pm" at bounding box center [433, 286] width 128 height 20
type input "12:00 pm"
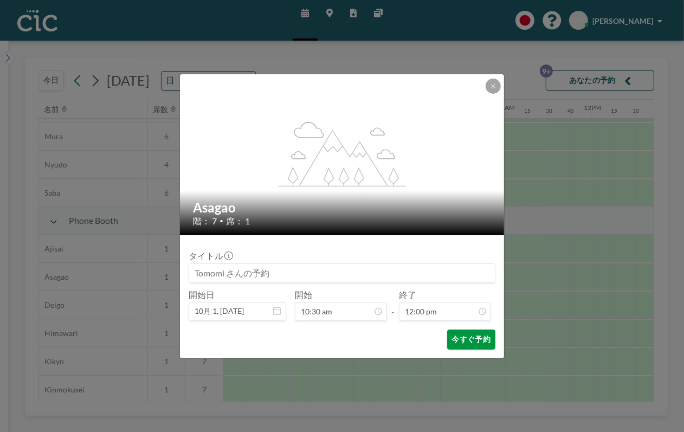
click at [463, 336] on button "今すぐ予約" at bounding box center [471, 339] width 48 height 20
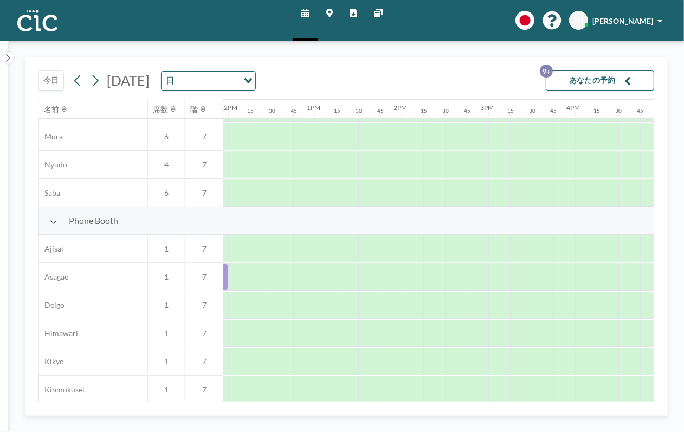
scroll to position [221, 1037]
click at [391, 277] on div at bounding box center [389, 276] width 22 height 27
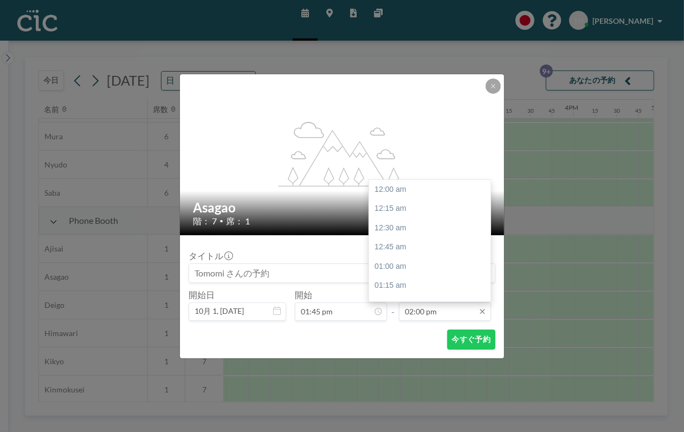
scroll to position [1079, 0]
click at [431, 313] on input "02:00 pm" at bounding box center [445, 311] width 92 height 18
click at [401, 265] on div "03:00 pm" at bounding box center [433, 267] width 128 height 20
type input "03:00 pm"
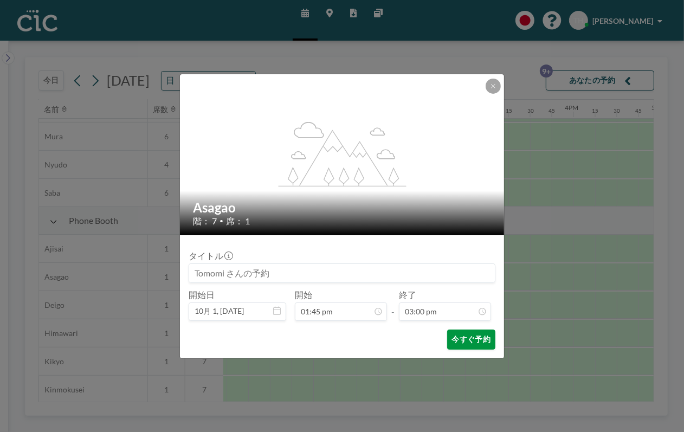
scroll to position [1157, 0]
click at [456, 332] on button "今すぐ予約" at bounding box center [471, 339] width 48 height 20
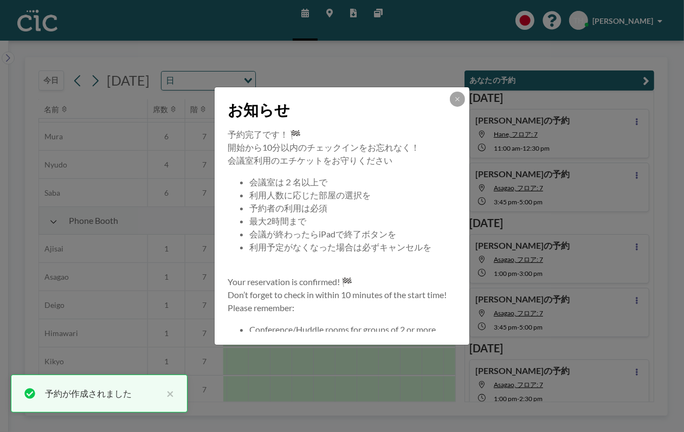
click at [455, 102] on button at bounding box center [457, 99] width 15 height 15
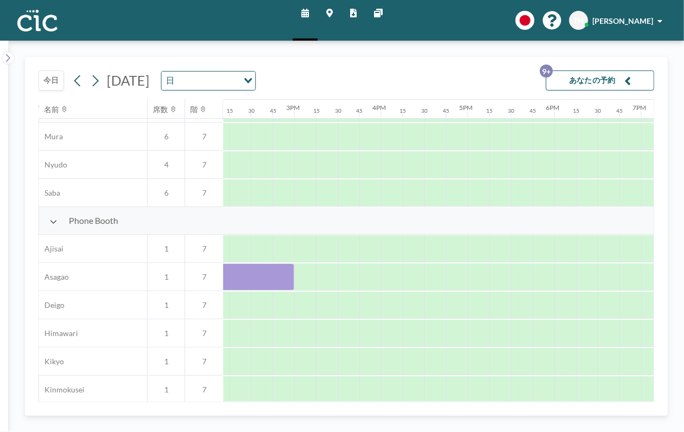
scroll to position [221, 1235]
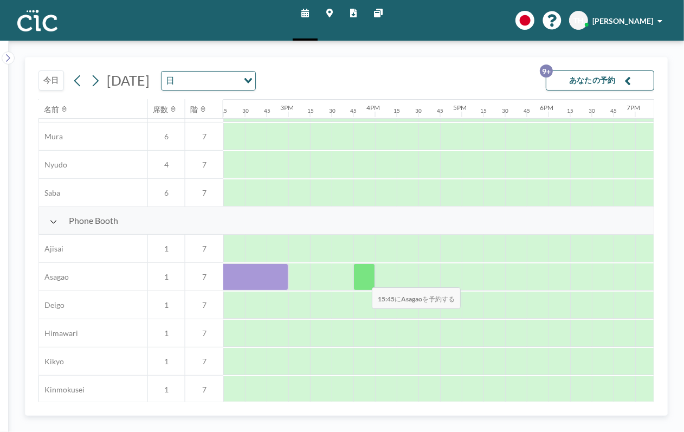
click at [363, 281] on div at bounding box center [364, 276] width 22 height 27
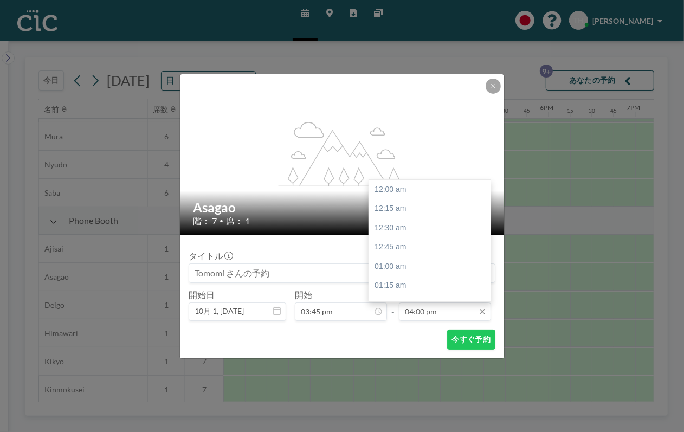
scroll to position [1233, 0]
click at [438, 306] on input "04:00 pm" at bounding box center [445, 311] width 92 height 18
click at [407, 262] on div "05:00 pm" at bounding box center [433, 267] width 128 height 20
type input "05:00 pm"
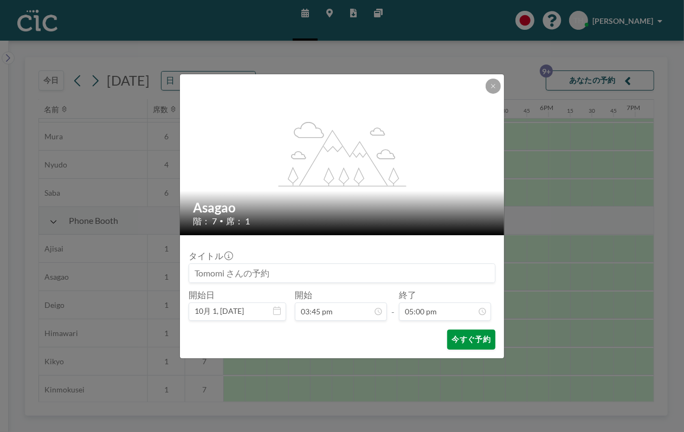
scroll to position [1311, 0]
click at [458, 342] on button "今すぐ予約" at bounding box center [471, 339] width 48 height 20
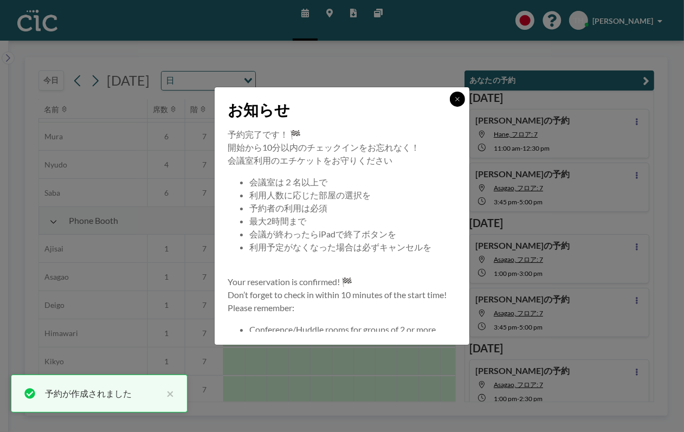
click at [456, 96] on icon at bounding box center [457, 99] width 7 height 7
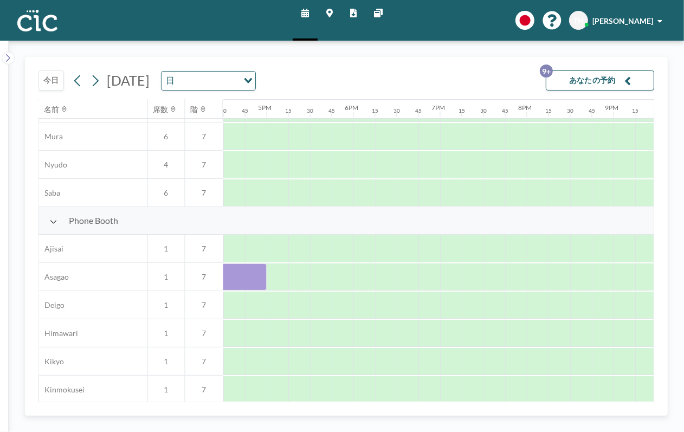
scroll to position [221, 1421]
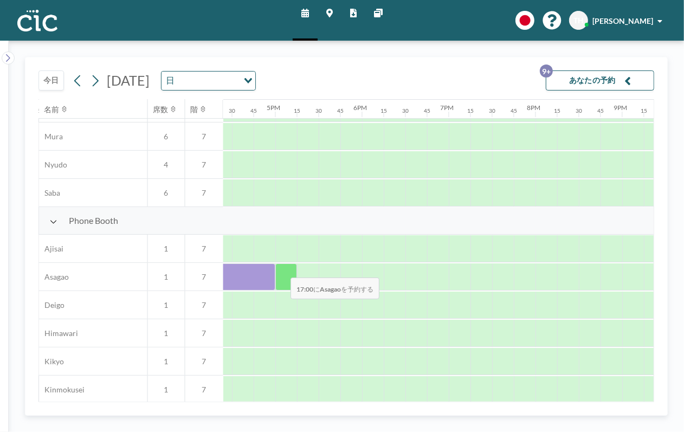
click at [282, 270] on div at bounding box center [286, 276] width 22 height 27
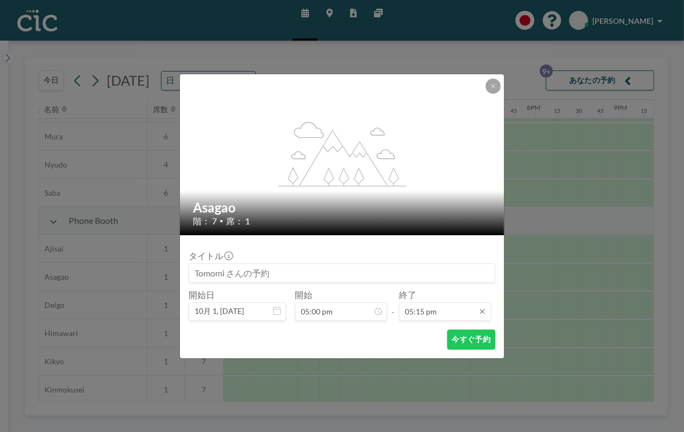
scroll to position [1330, 0]
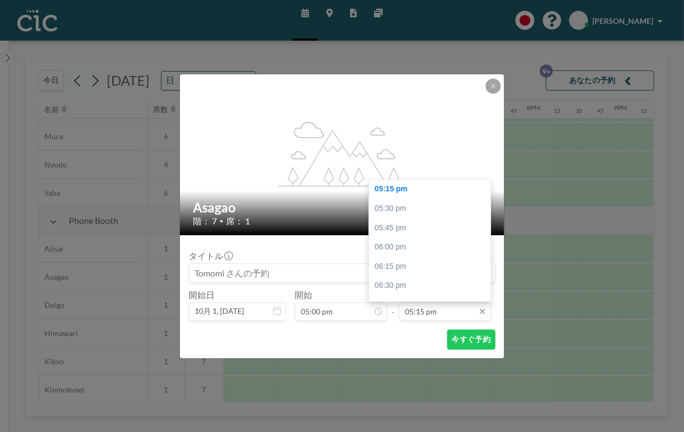
click at [440, 313] on input "05:15 pm" at bounding box center [445, 311] width 92 height 18
click at [410, 246] on div "06:00 pm" at bounding box center [433, 247] width 128 height 20
type input "06:00 pm"
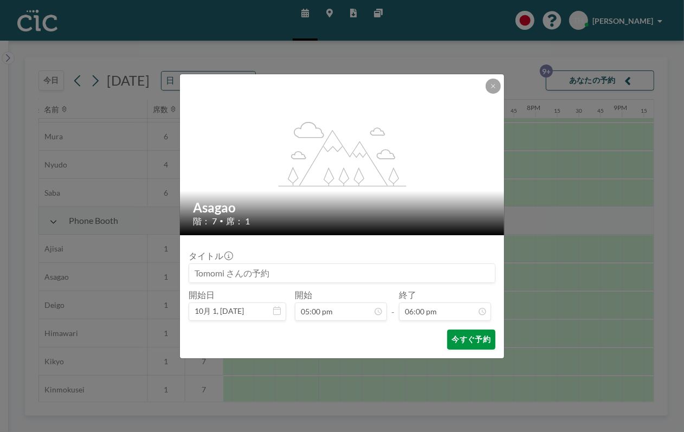
click at [464, 343] on button "今すぐ予約" at bounding box center [471, 339] width 48 height 20
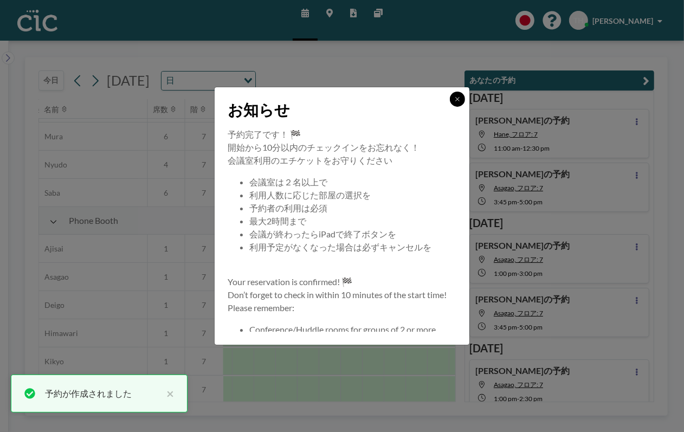
click at [459, 101] on icon at bounding box center [457, 99] width 7 height 7
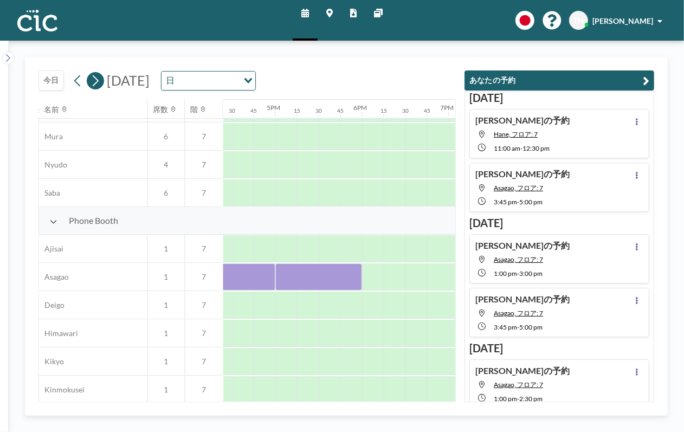
click at [98, 82] on icon at bounding box center [95, 81] width 10 height 16
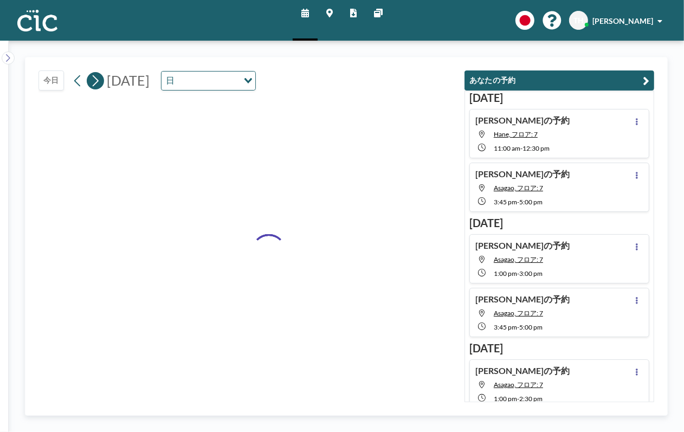
click at [97, 82] on icon at bounding box center [96, 80] width 6 height 11
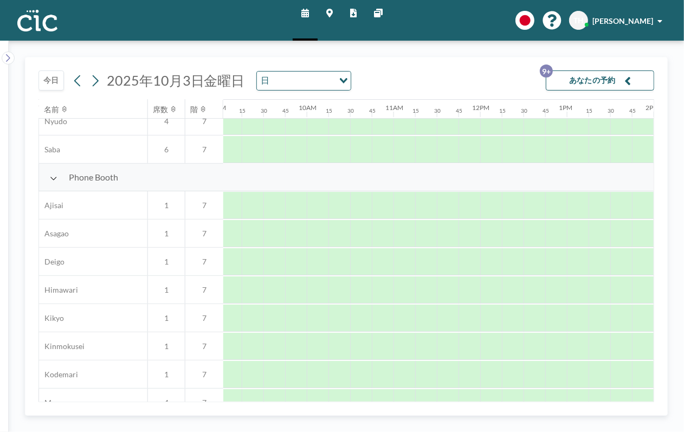
scroll to position [264, 789]
click at [45, 84] on button "今日" at bounding box center [50, 80] width 25 height 20
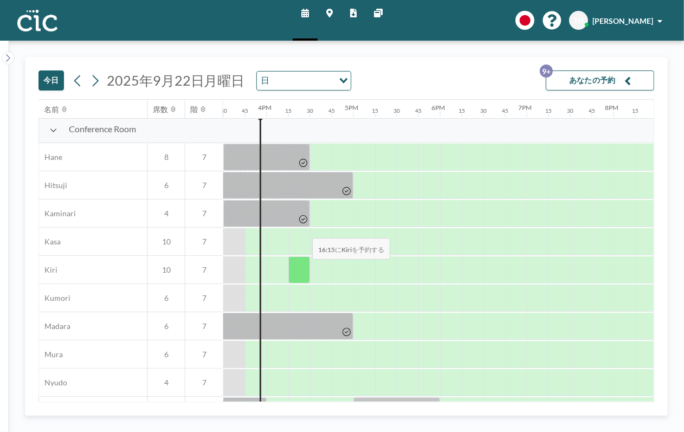
scroll to position [0, 1343]
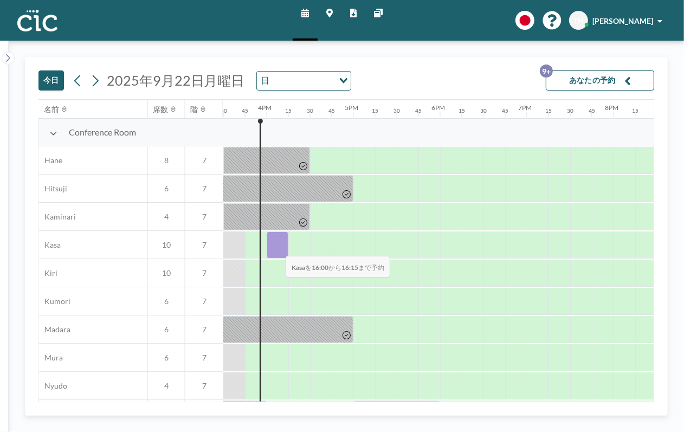
click at [277, 248] on div at bounding box center [278, 244] width 22 height 27
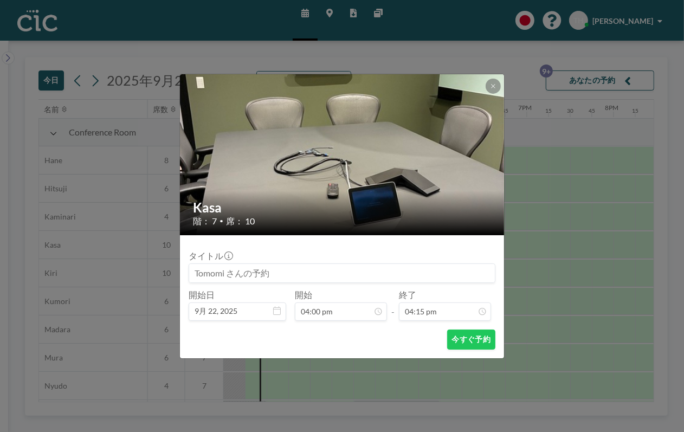
scroll to position [1253, 0]
click at [491, 86] on icon at bounding box center [493, 86] width 7 height 7
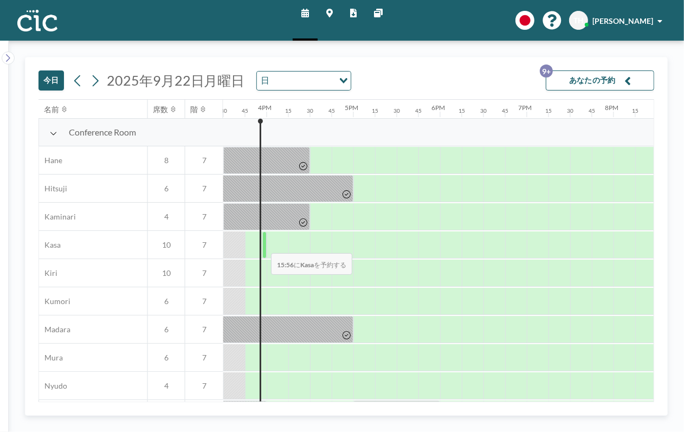
click at [262, 246] on div at bounding box center [264, 244] width 4 height 27
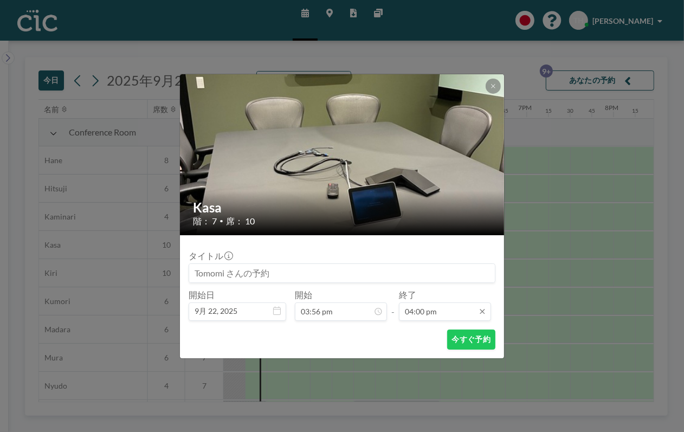
scroll to position [1233, 0]
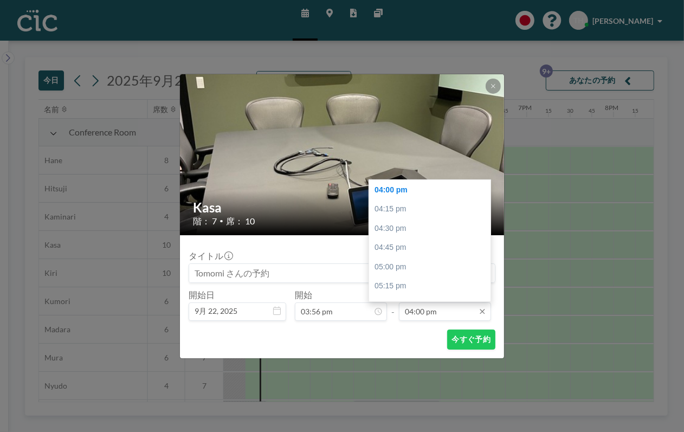
click at [430, 312] on input "04:00 pm" at bounding box center [445, 311] width 92 height 18
click at [397, 226] on div "04:30 pm" at bounding box center [433, 229] width 128 height 20
type input "04:30 pm"
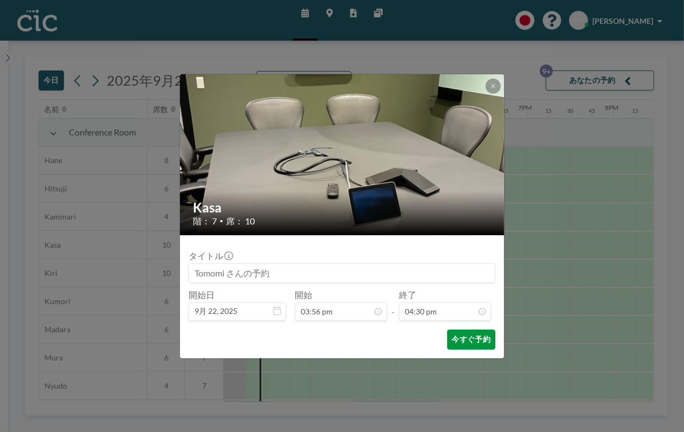
scroll to position [0, 0]
click at [479, 339] on button "今すぐ予約" at bounding box center [471, 339] width 48 height 20
